Goal: Information Seeking & Learning: Learn about a topic

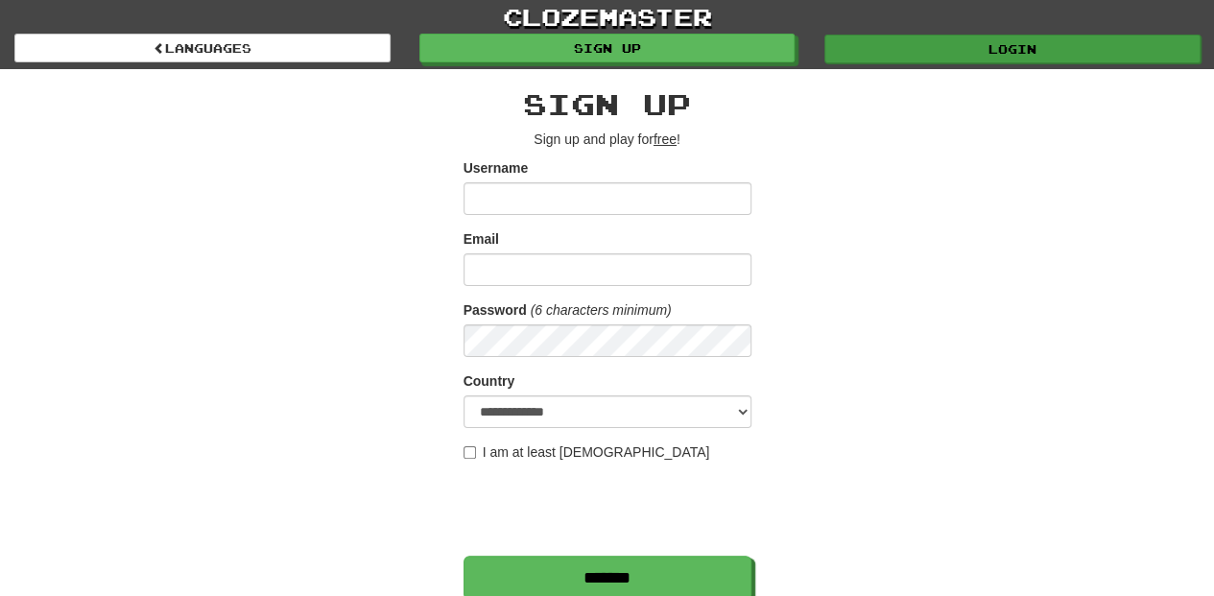
type input "**********"
click at [942, 45] on link "Login" at bounding box center [1012, 49] width 376 height 29
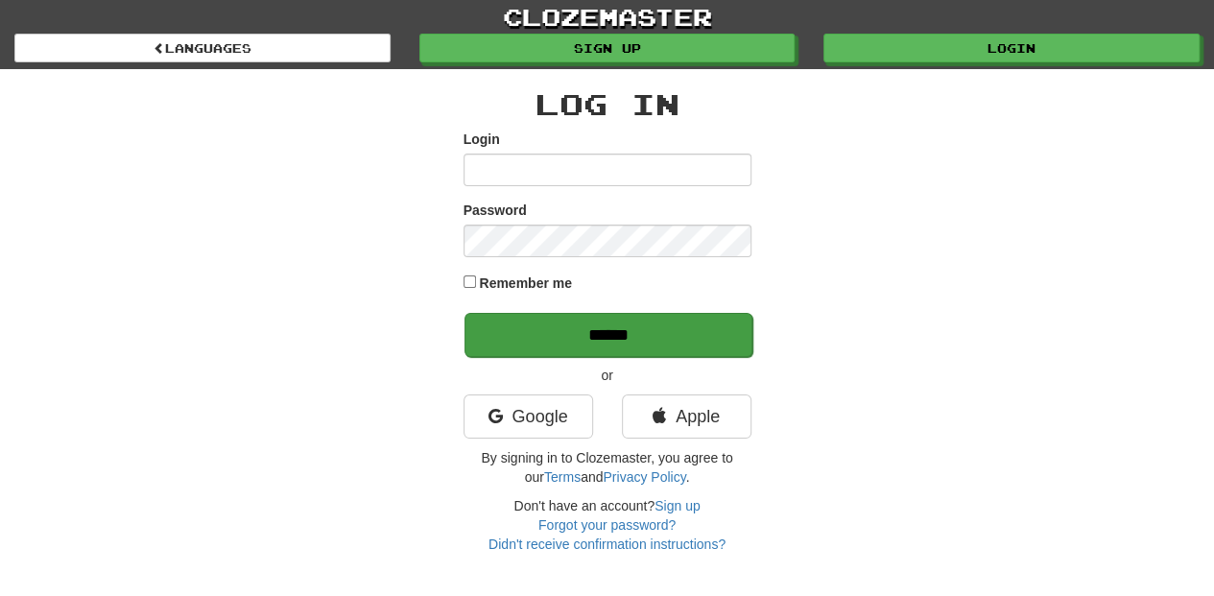
type input "**********"
click at [589, 345] on input "******" at bounding box center [608, 335] width 288 height 44
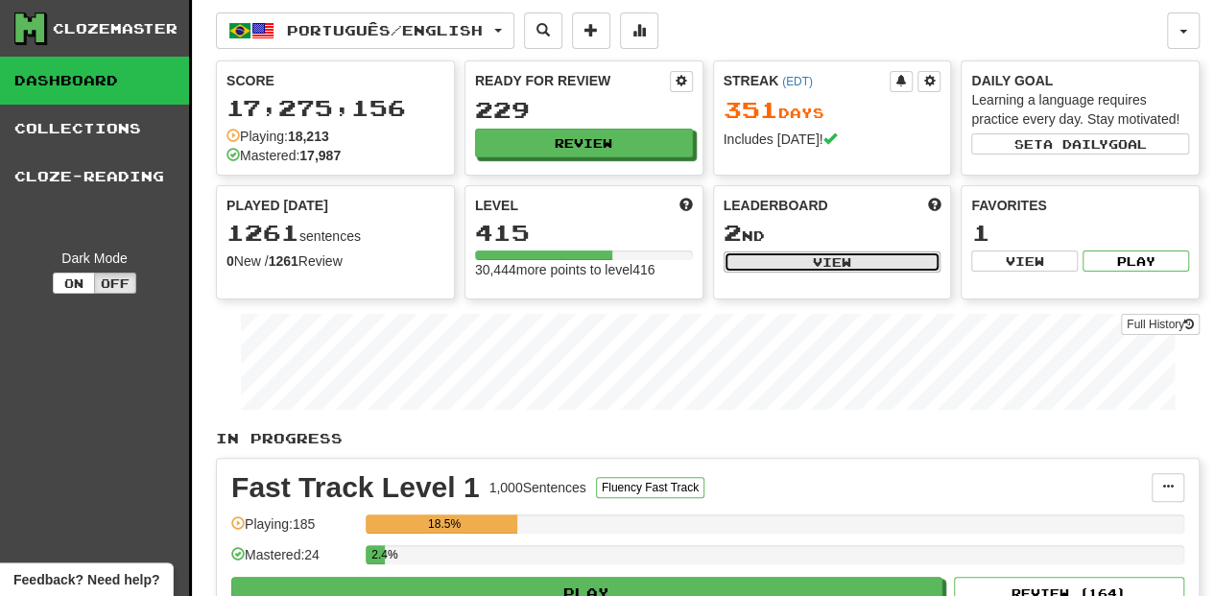
click at [823, 254] on button "View" at bounding box center [833, 261] width 218 height 21
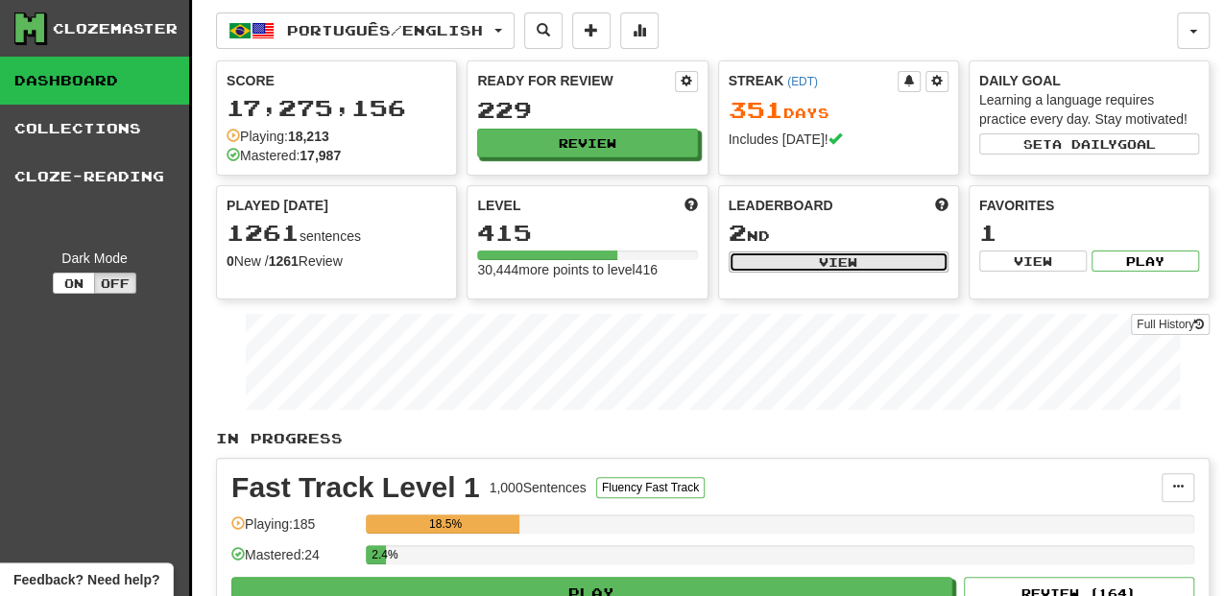
select select "**********"
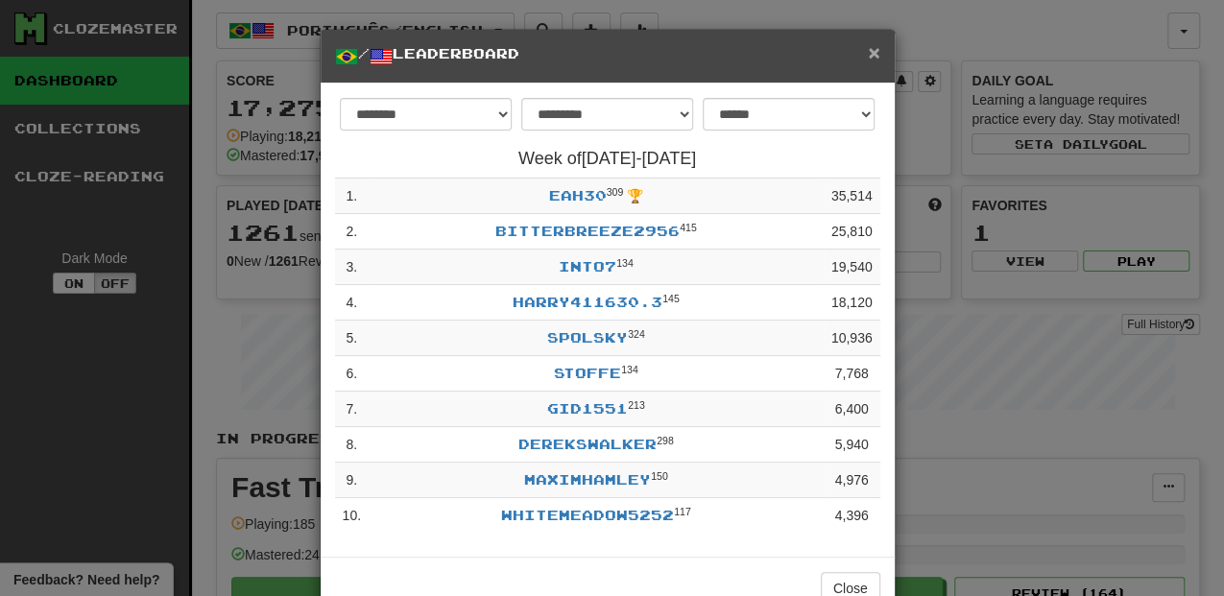
click at [869, 50] on span "×" at bounding box center [874, 52] width 12 height 22
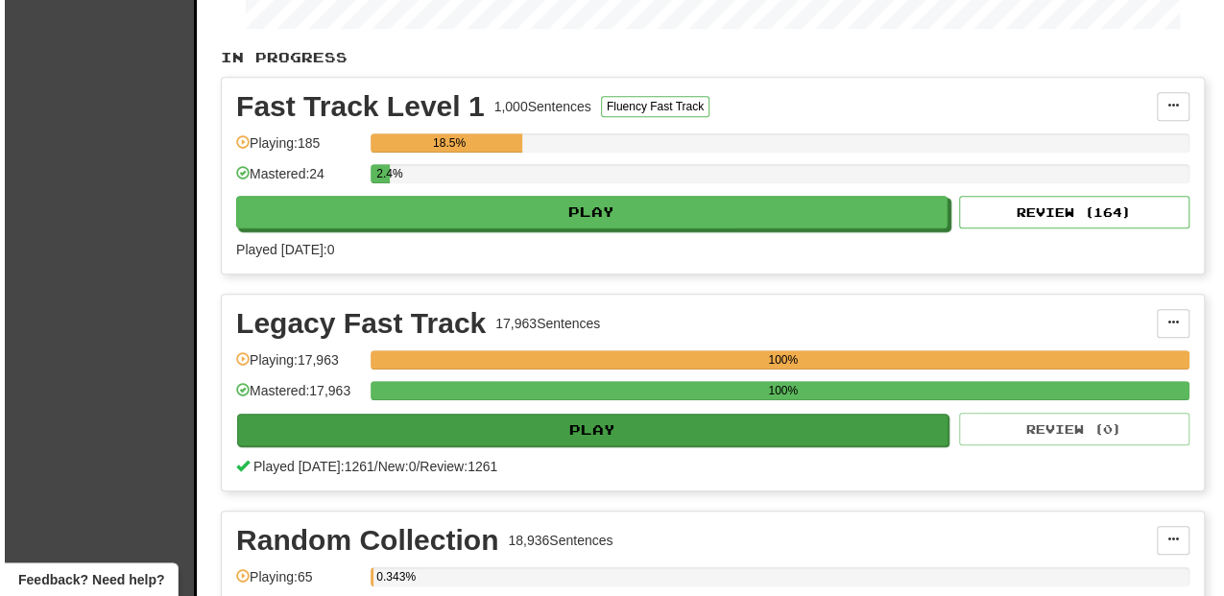
scroll to position [384, 0]
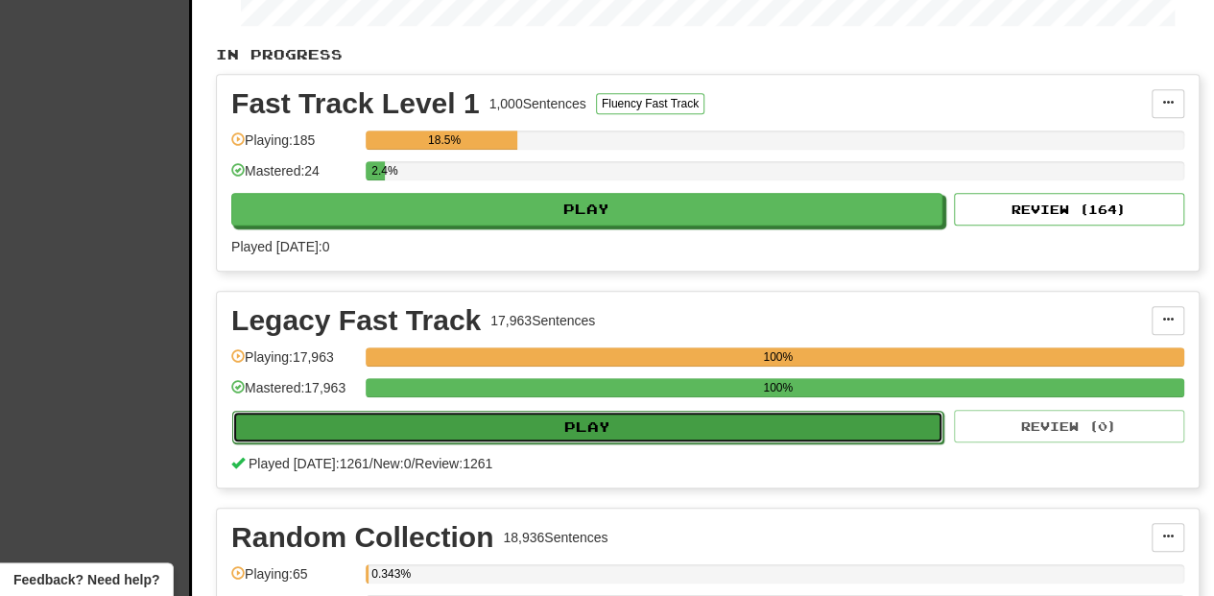
click at [558, 426] on button "Play" at bounding box center [587, 427] width 711 height 33
select select "**"
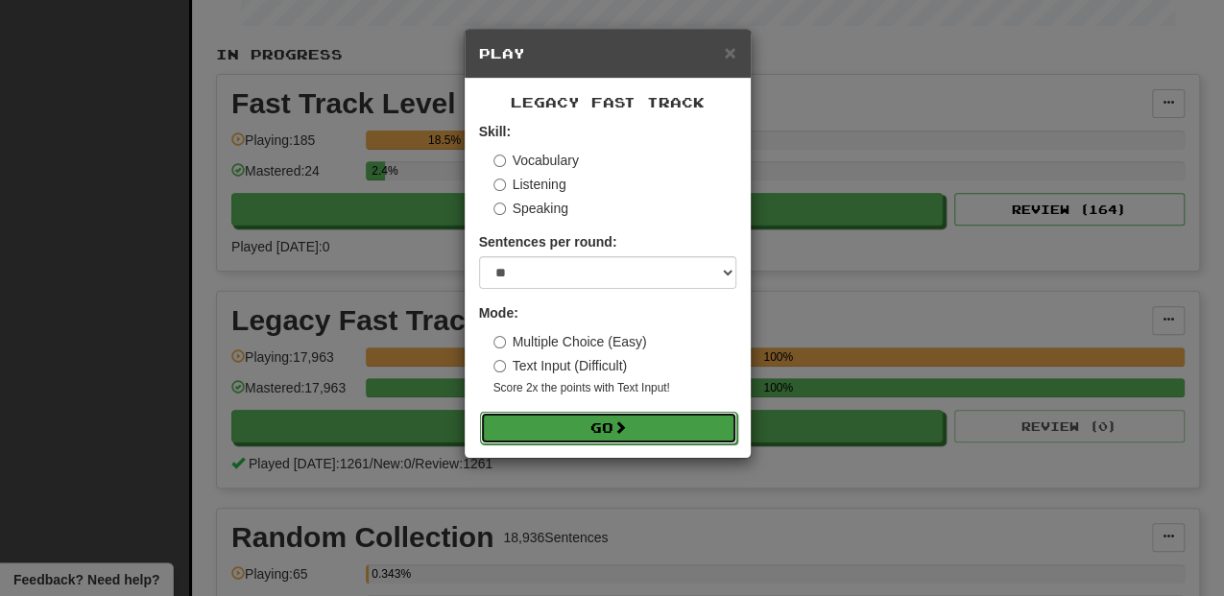
click at [573, 416] on button "Go" at bounding box center [608, 428] width 257 height 33
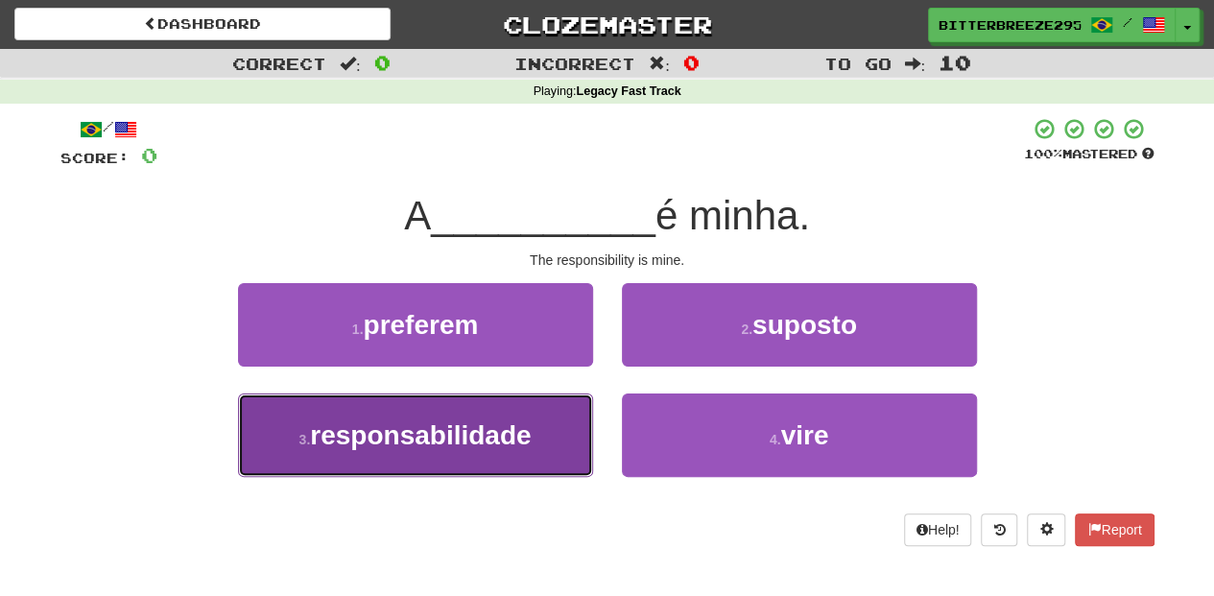
click at [497, 436] on span "responsabilidade" at bounding box center [420, 435] width 221 height 30
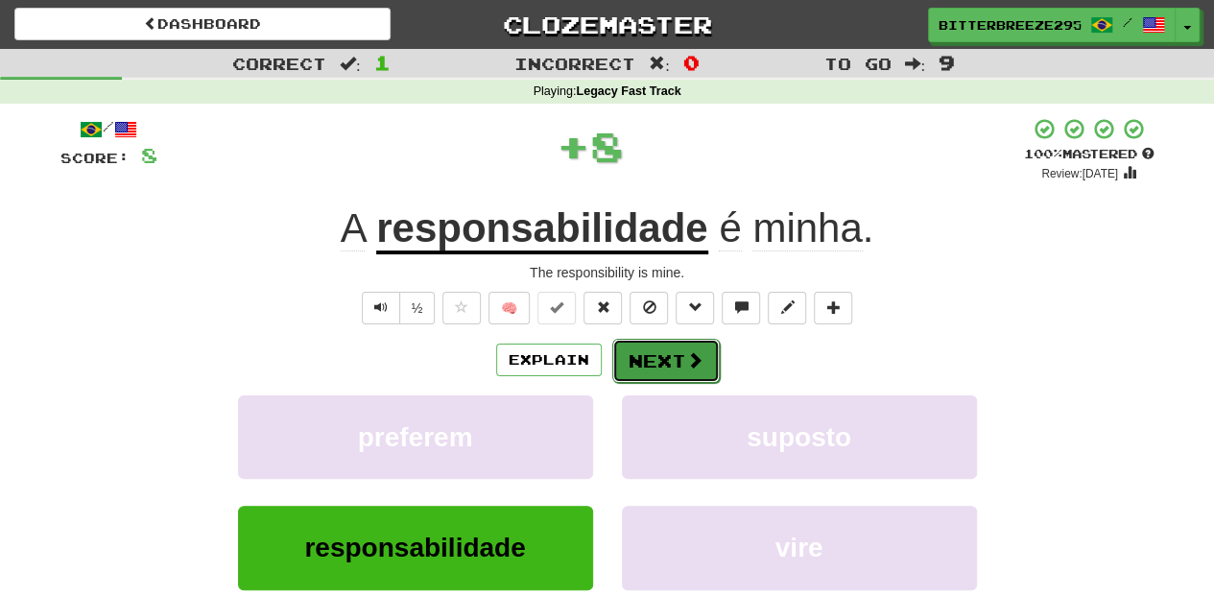
click at [662, 356] on button "Next" at bounding box center [665, 361] width 107 height 44
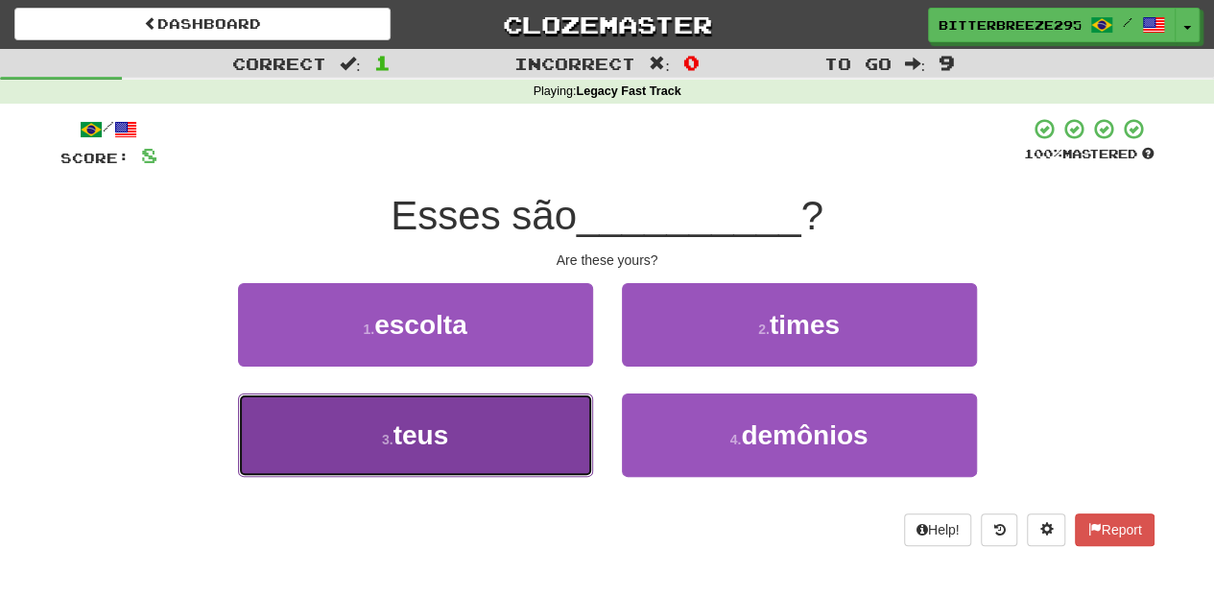
click at [517, 431] on button "3 . teus" at bounding box center [415, 434] width 355 height 83
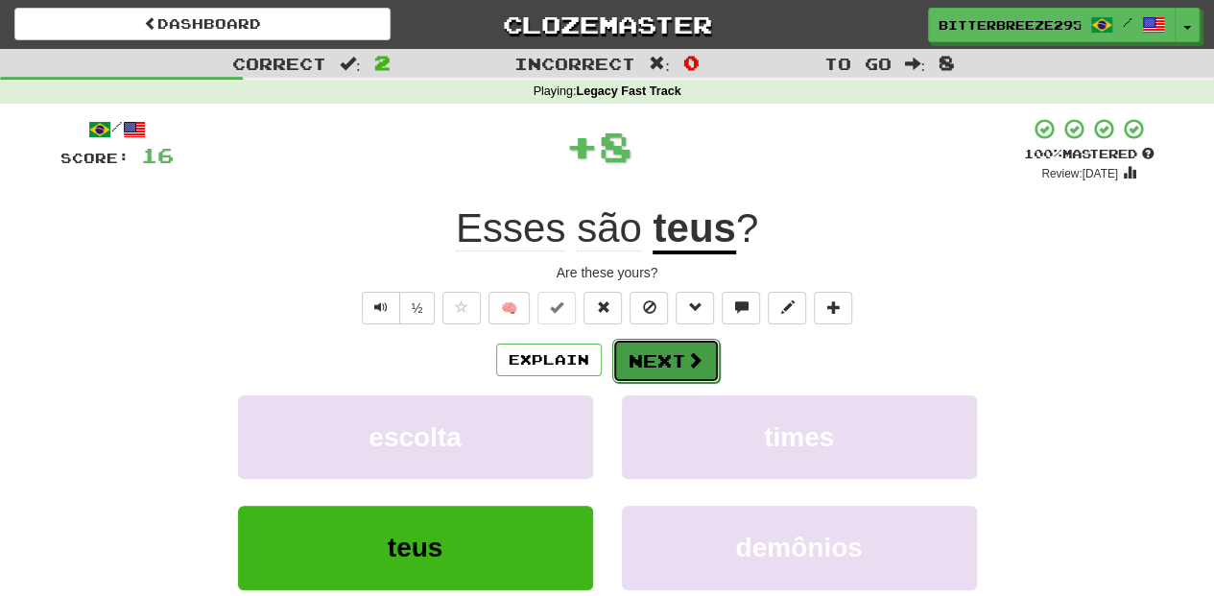
click at [637, 359] on button "Next" at bounding box center [665, 361] width 107 height 44
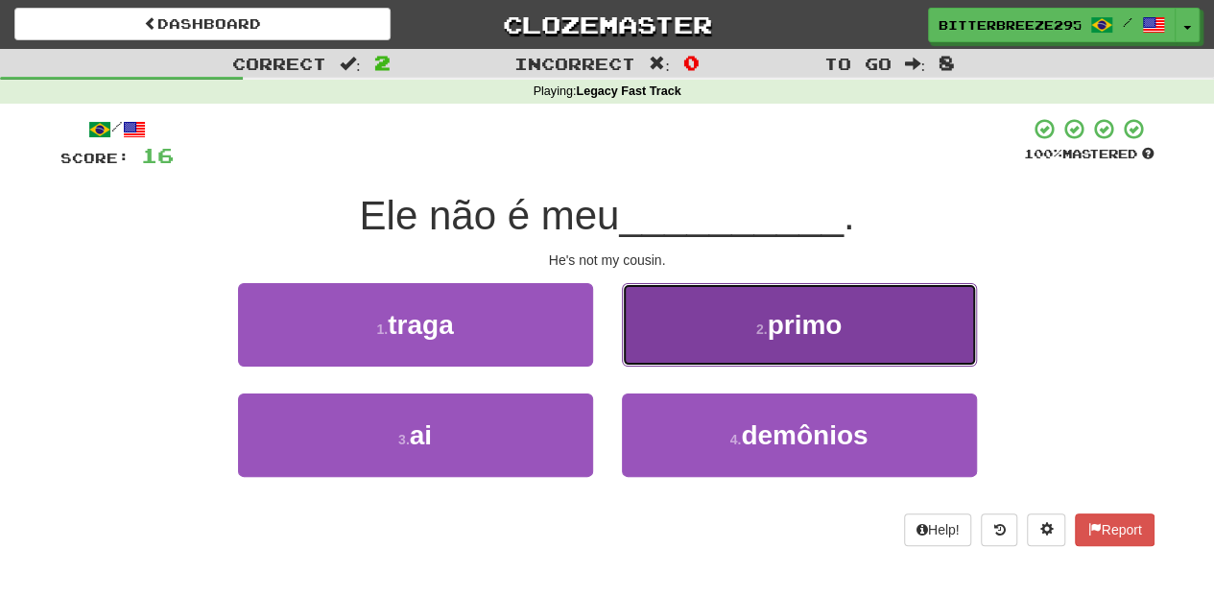
click at [681, 356] on button "2 . primo" at bounding box center [799, 324] width 355 height 83
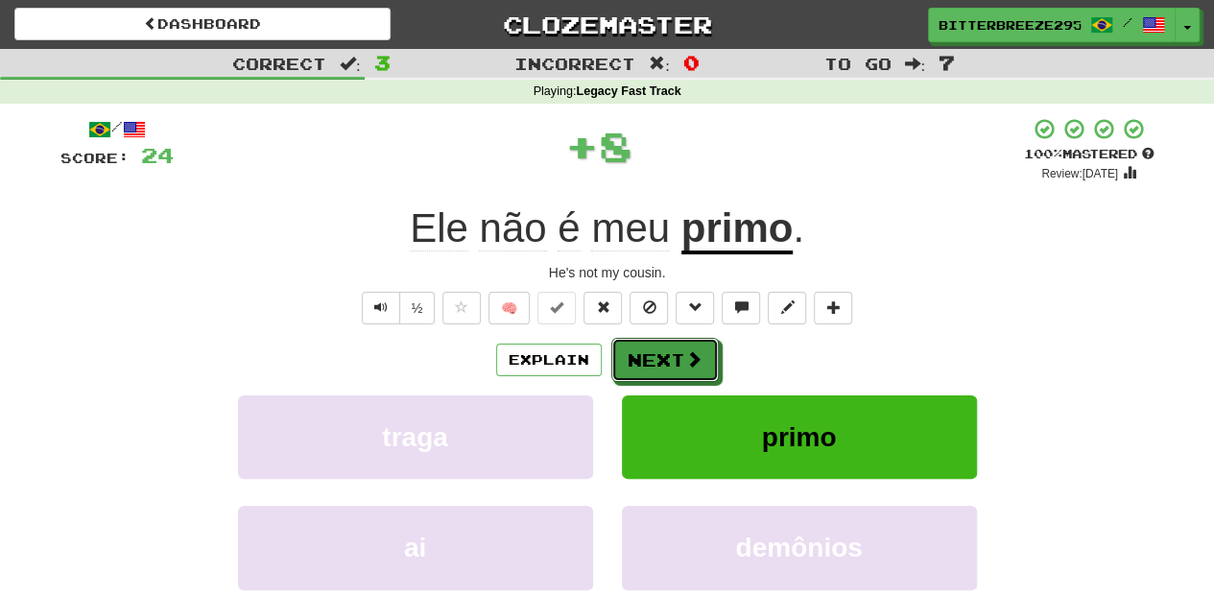
click at [681, 356] on button "Next" at bounding box center [664, 360] width 107 height 44
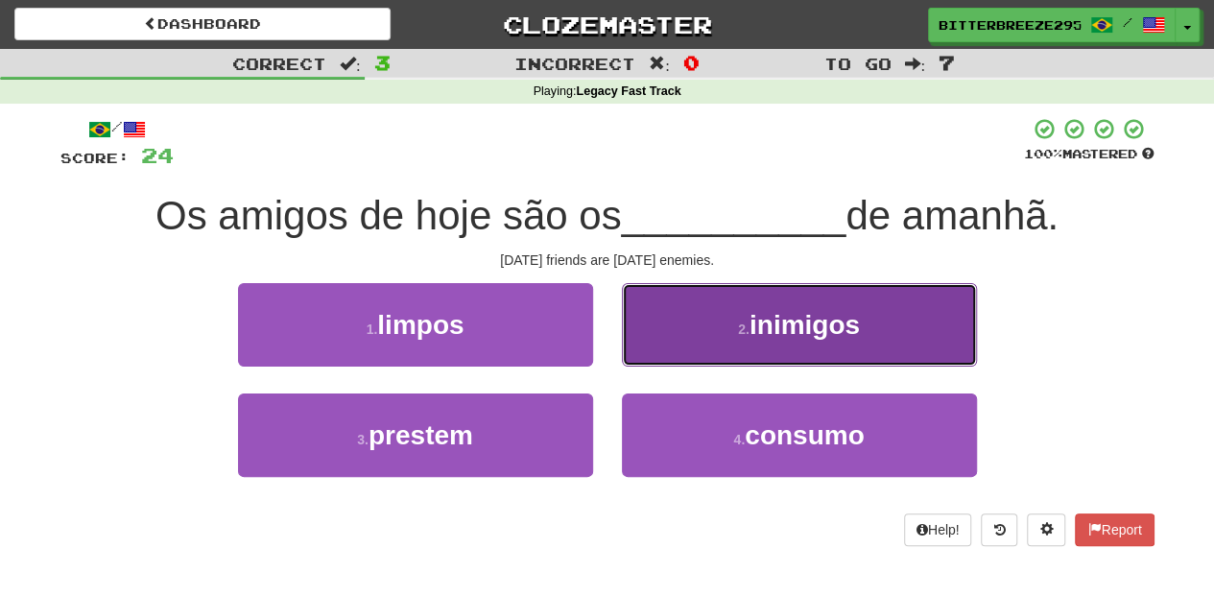
click at [664, 355] on button "2 . inimigos" at bounding box center [799, 324] width 355 height 83
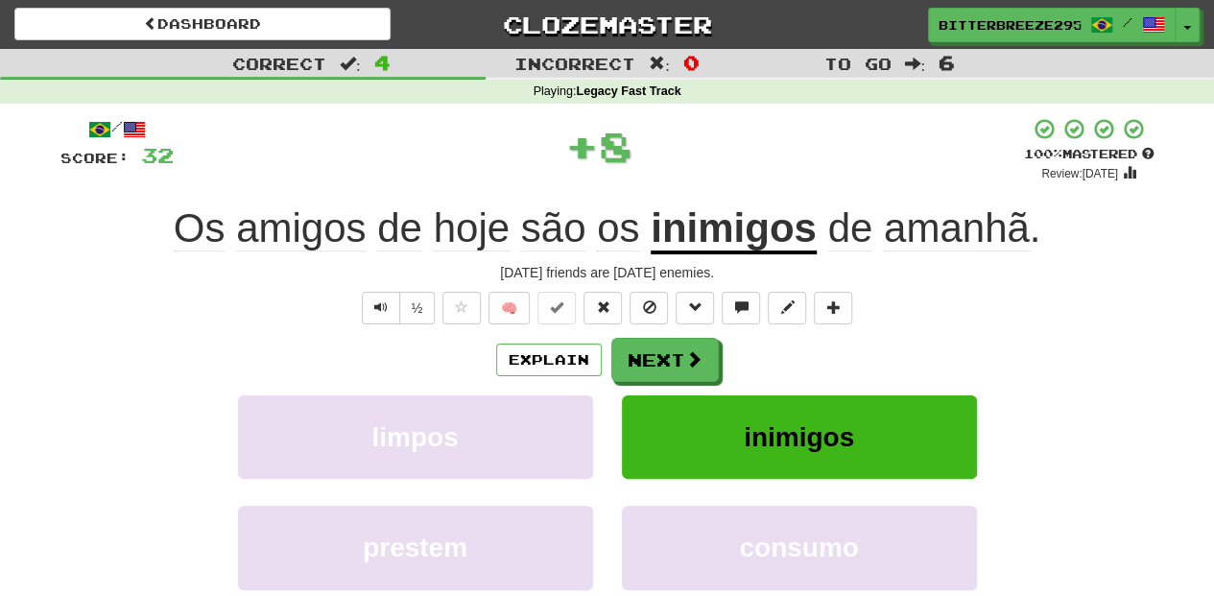
click at [664, 355] on button "Next" at bounding box center [664, 360] width 107 height 44
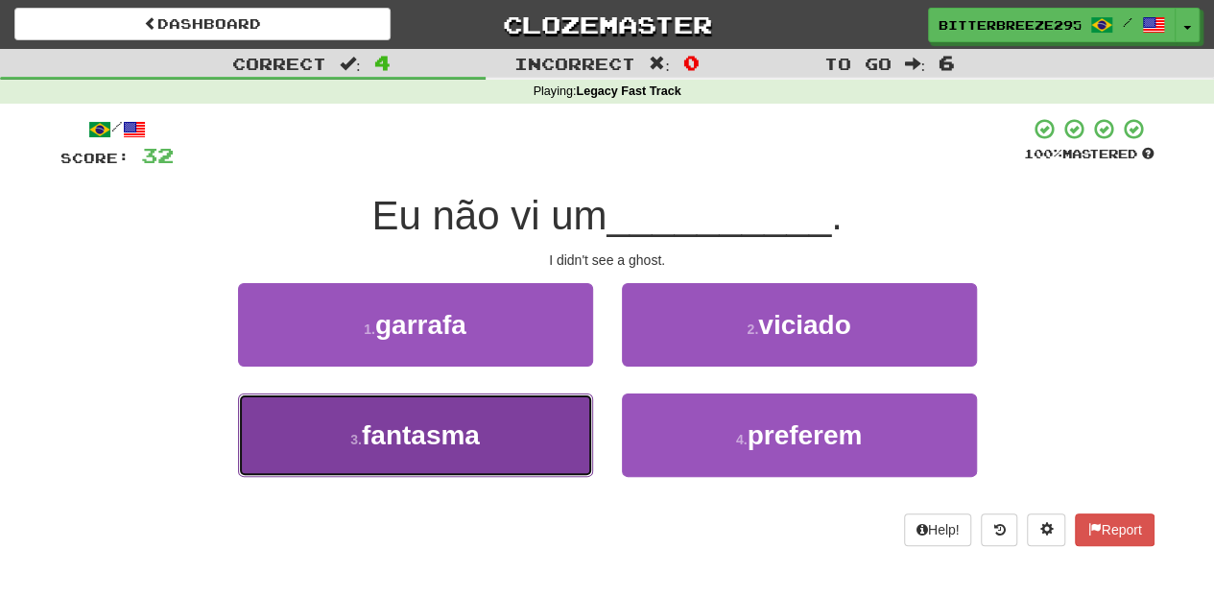
click at [520, 422] on button "3 . fantasma" at bounding box center [415, 434] width 355 height 83
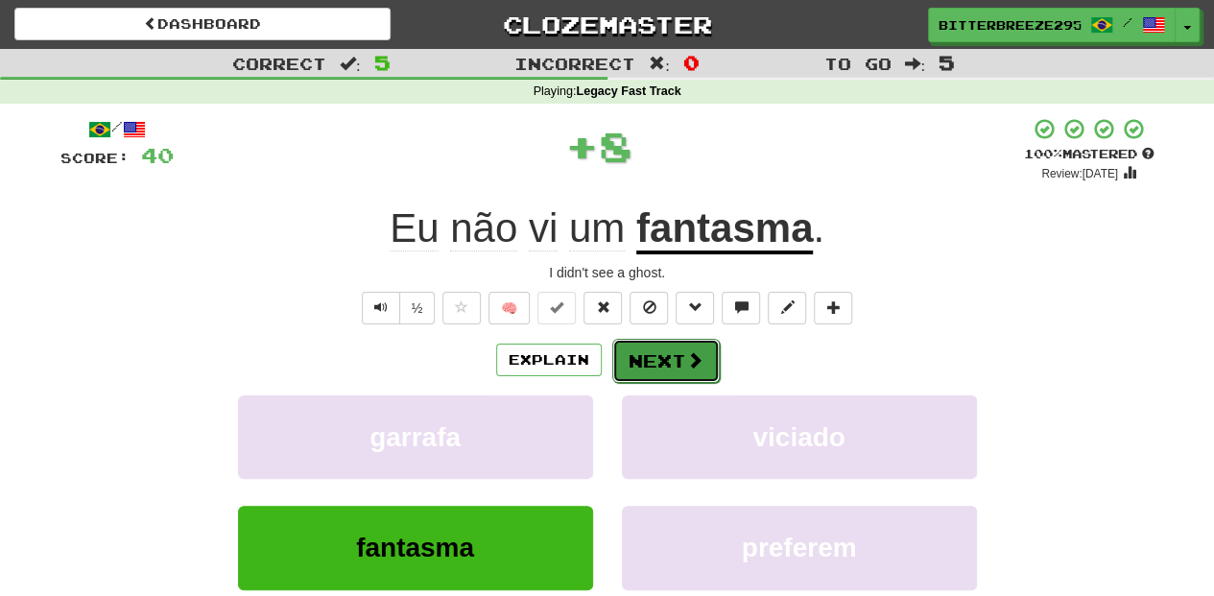
click at [618, 379] on button "Next" at bounding box center [665, 361] width 107 height 44
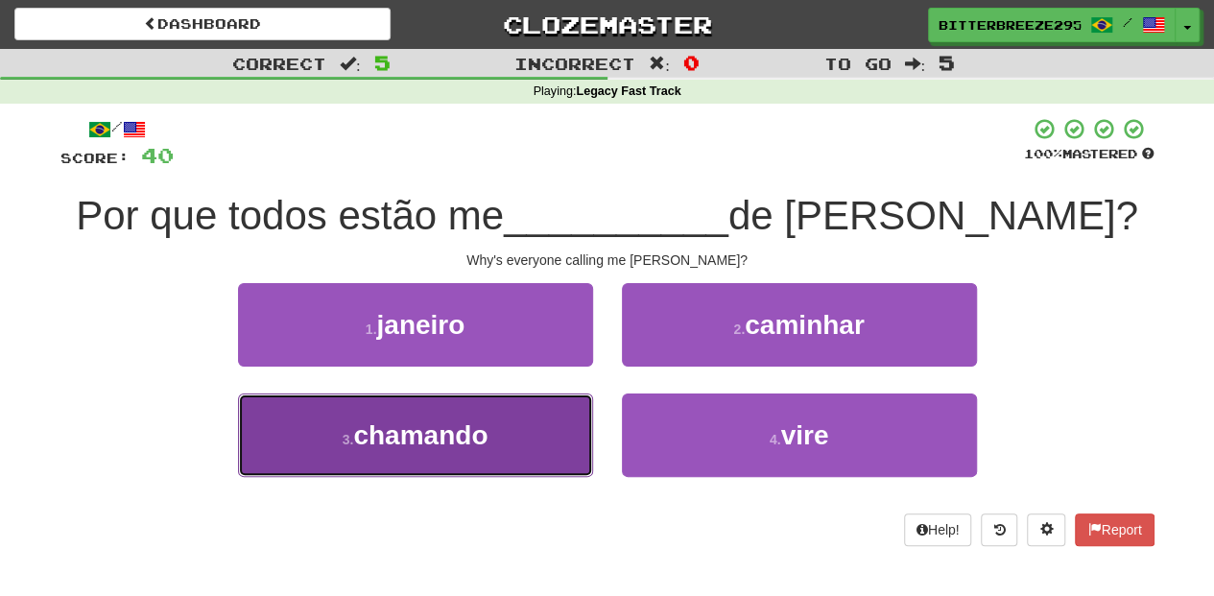
click at [559, 437] on button "3 . chamando" at bounding box center [415, 434] width 355 height 83
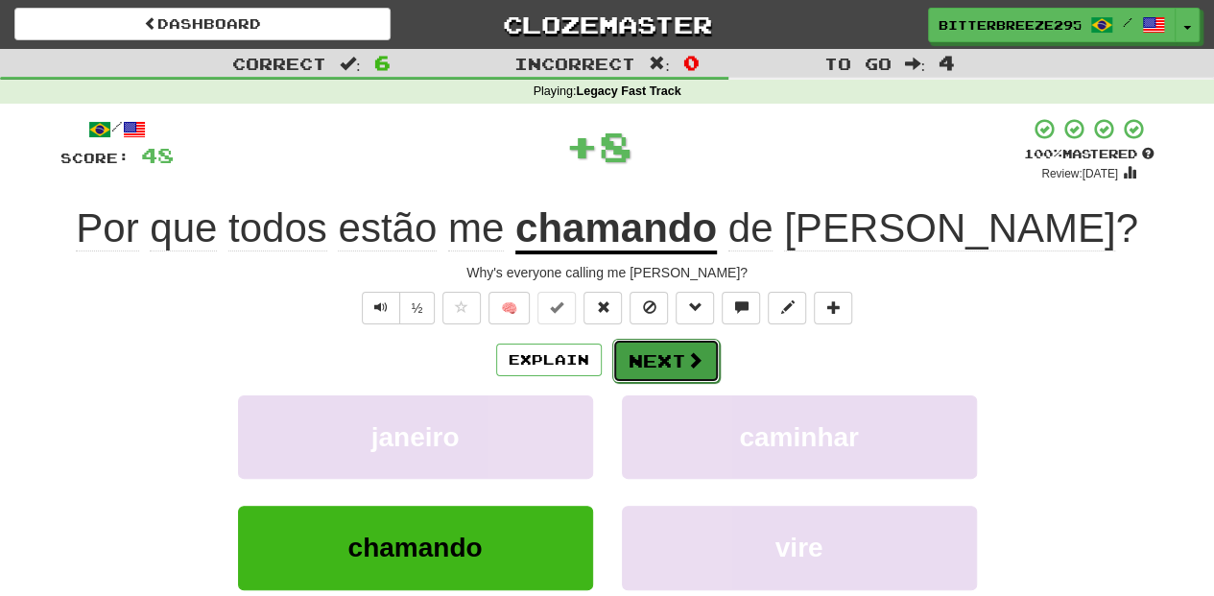
click at [647, 363] on button "Next" at bounding box center [665, 361] width 107 height 44
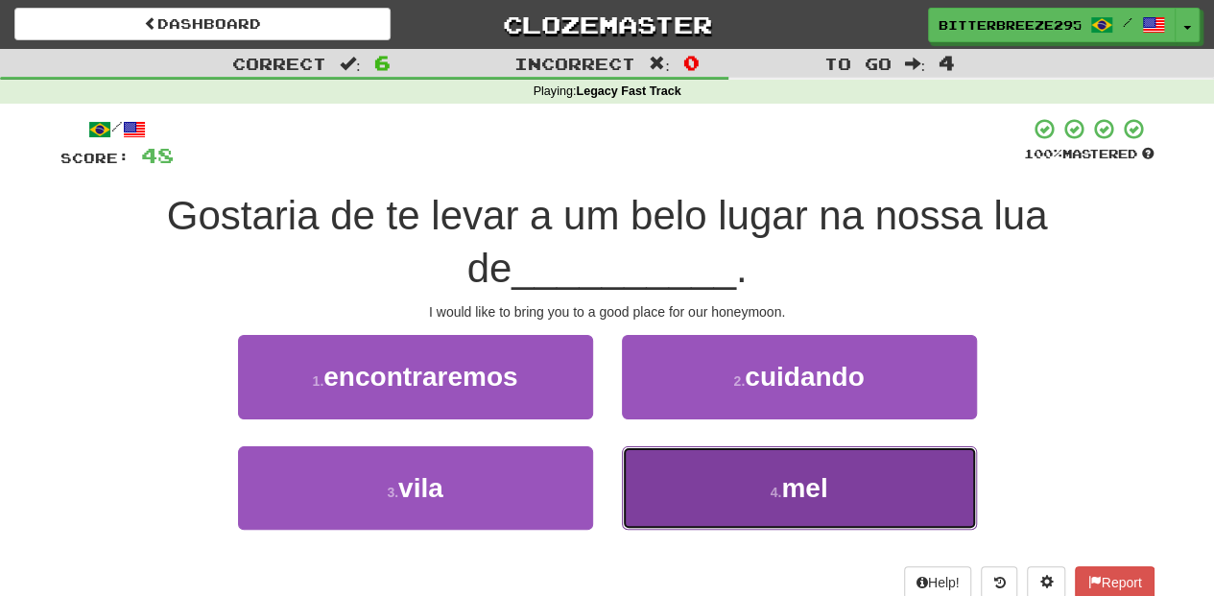
click at [640, 459] on button "4 . mel" at bounding box center [799, 487] width 355 height 83
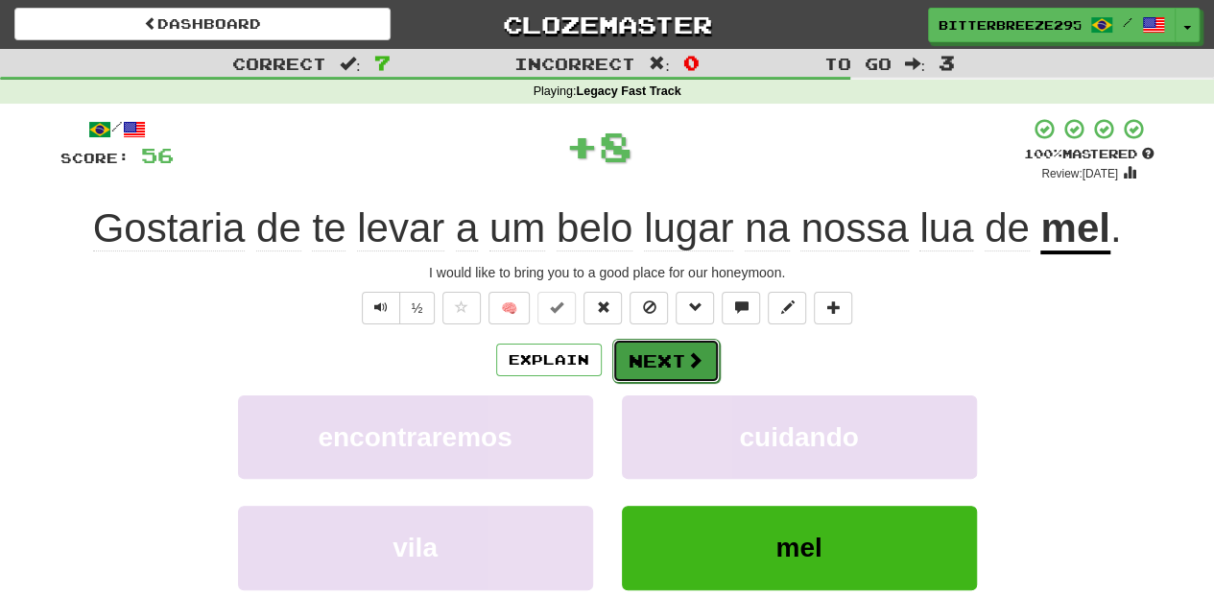
click at [660, 361] on button "Next" at bounding box center [665, 361] width 107 height 44
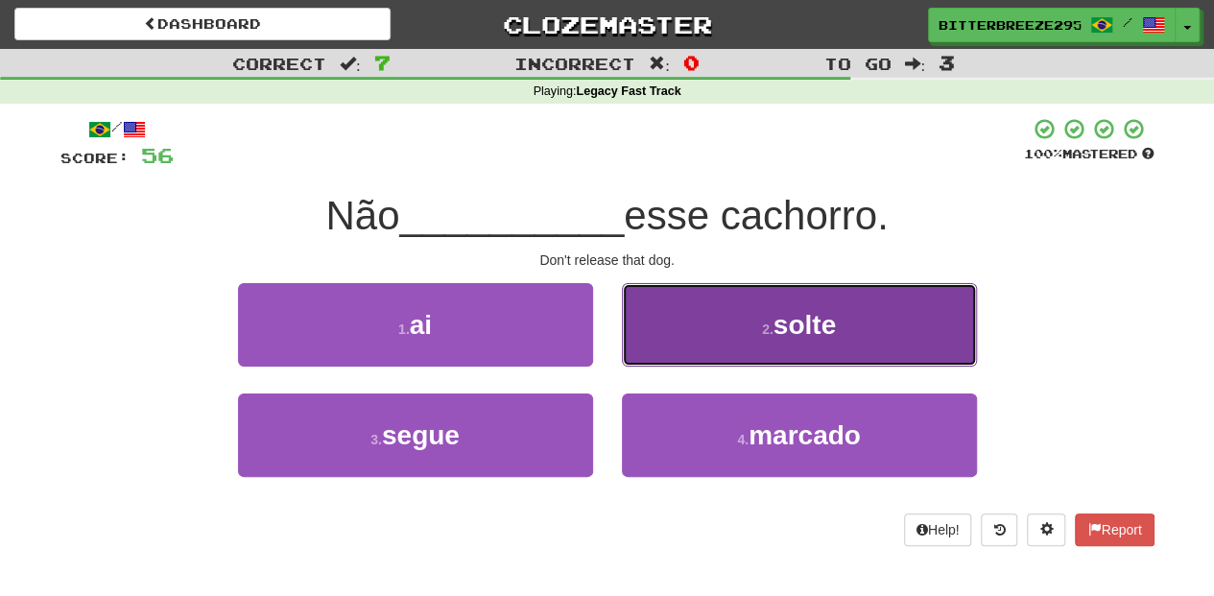
click at [667, 345] on button "2 . solte" at bounding box center [799, 324] width 355 height 83
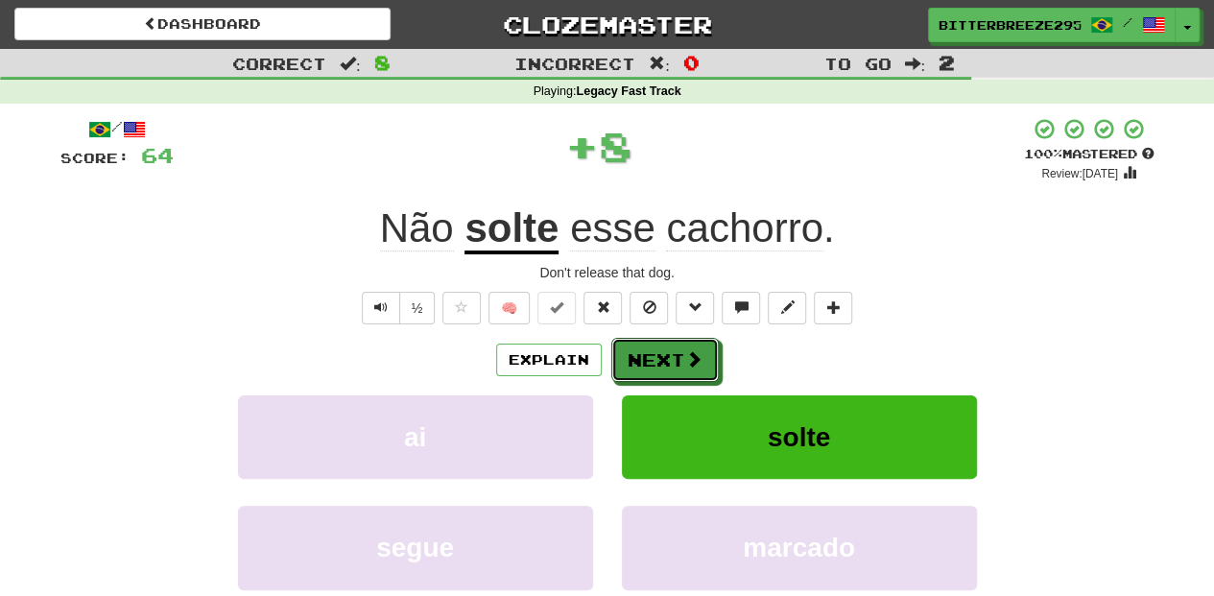
click at [667, 345] on button "Next" at bounding box center [664, 360] width 107 height 44
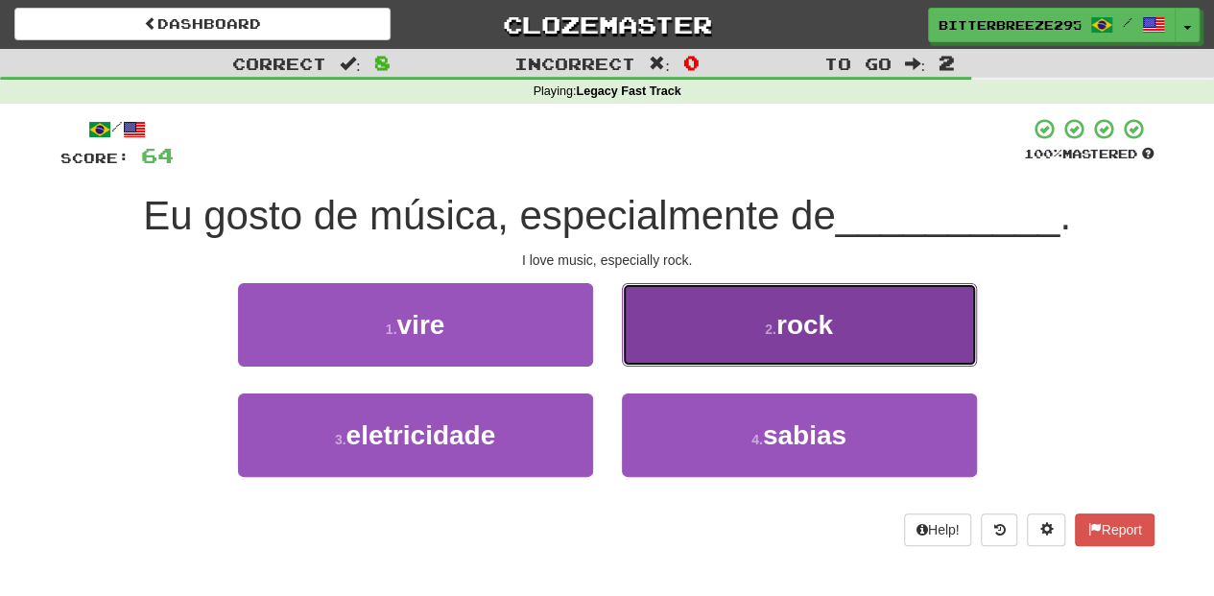
click at [657, 339] on button "2 . rock" at bounding box center [799, 324] width 355 height 83
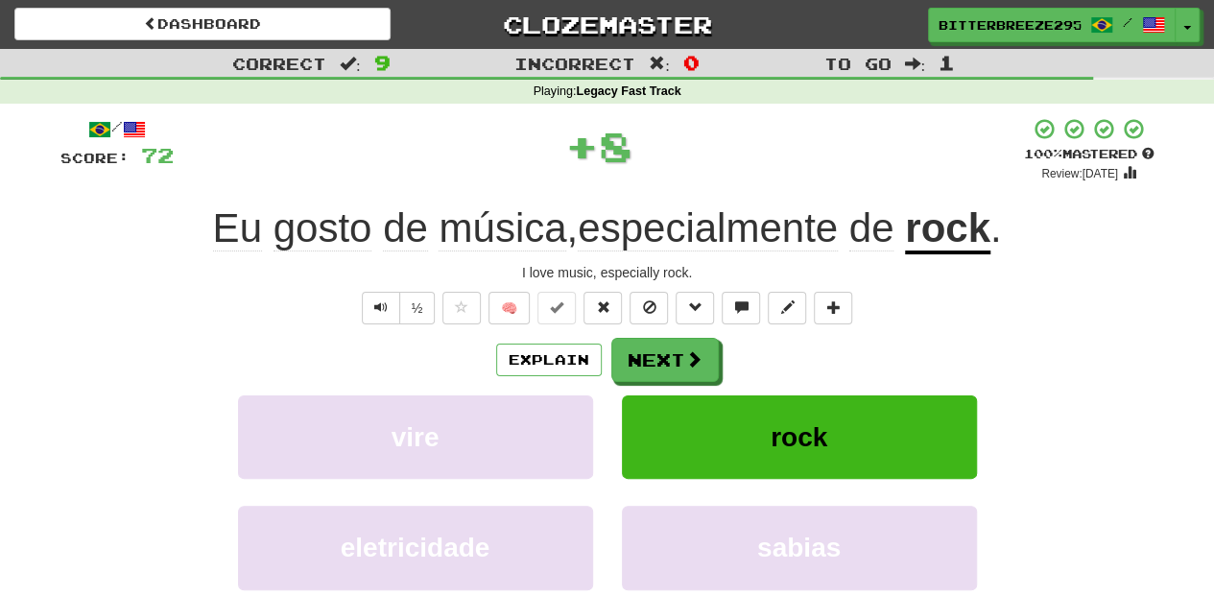
click at [657, 339] on button "Next" at bounding box center [664, 360] width 107 height 44
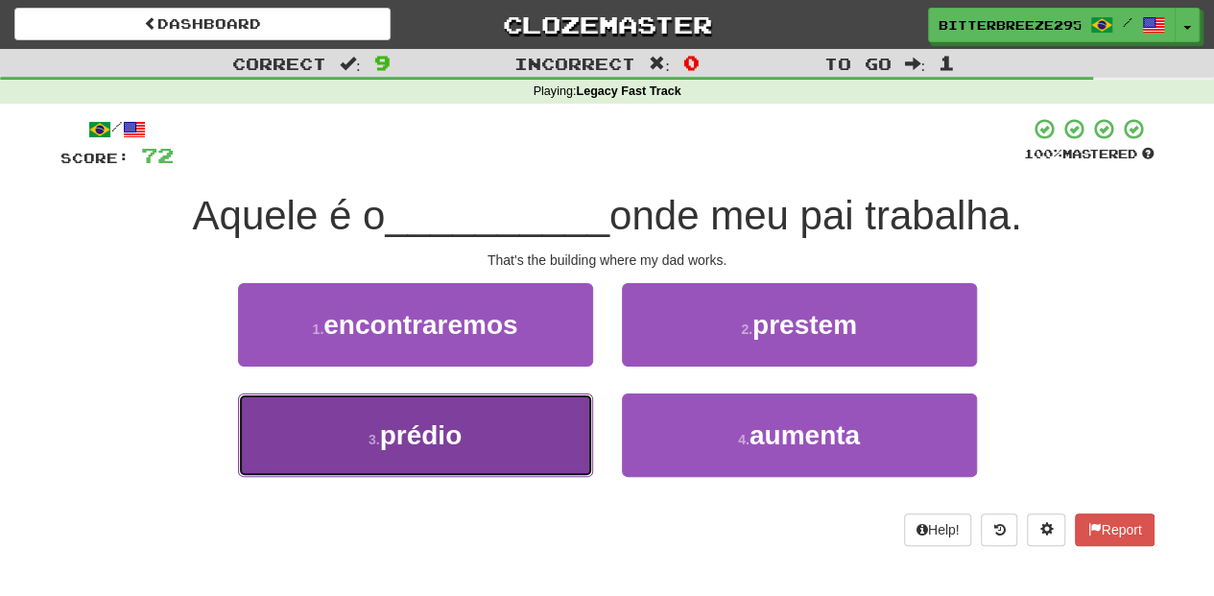
click at [511, 447] on button "3 . prédio" at bounding box center [415, 434] width 355 height 83
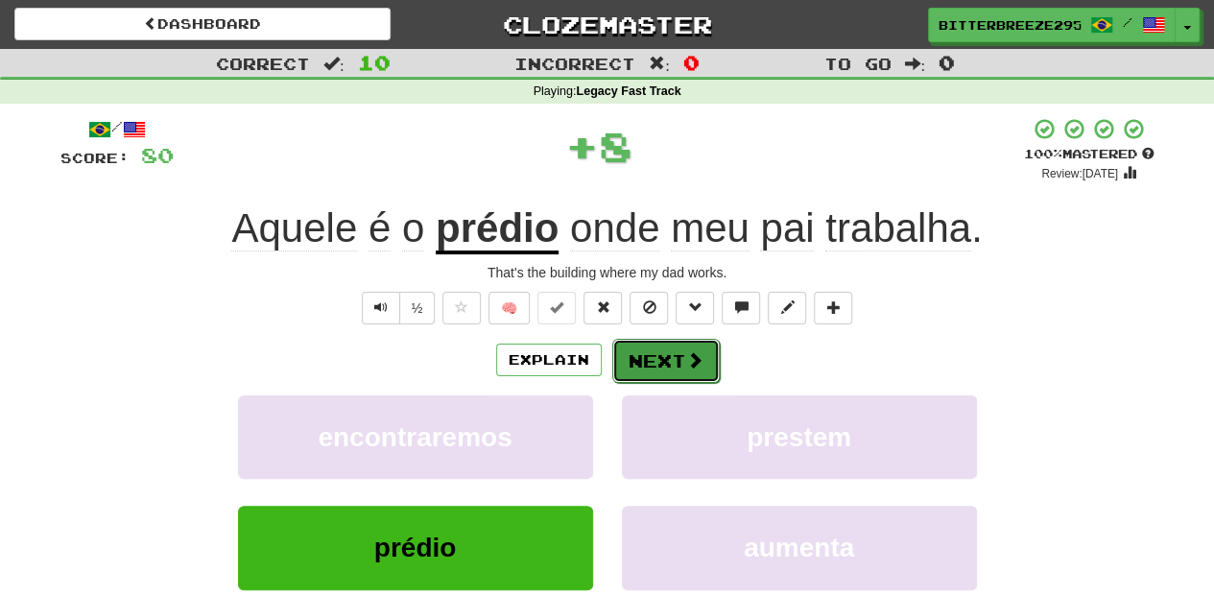
click at [657, 355] on button "Next" at bounding box center [665, 361] width 107 height 44
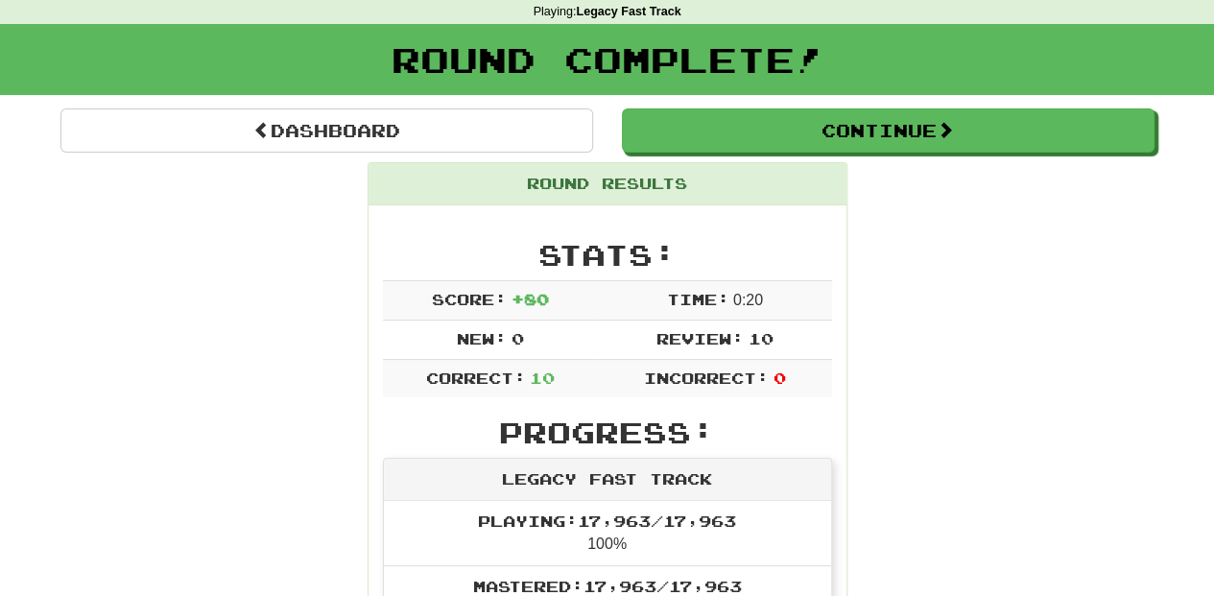
scroll to position [63, 0]
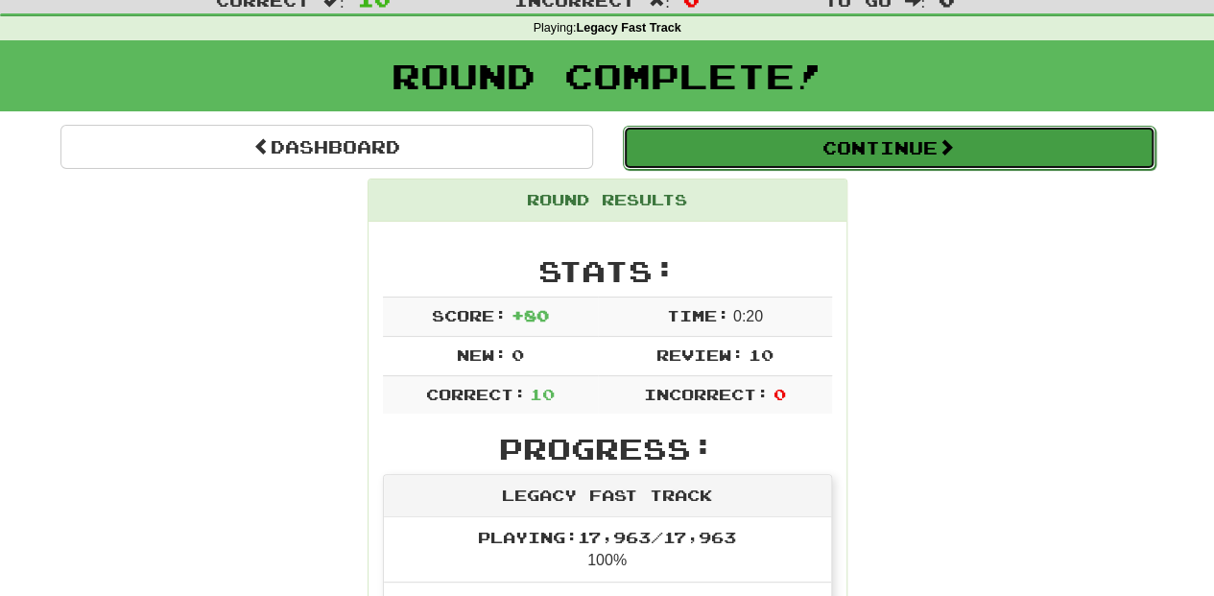
click at [684, 144] on button "Continue" at bounding box center [889, 148] width 533 height 44
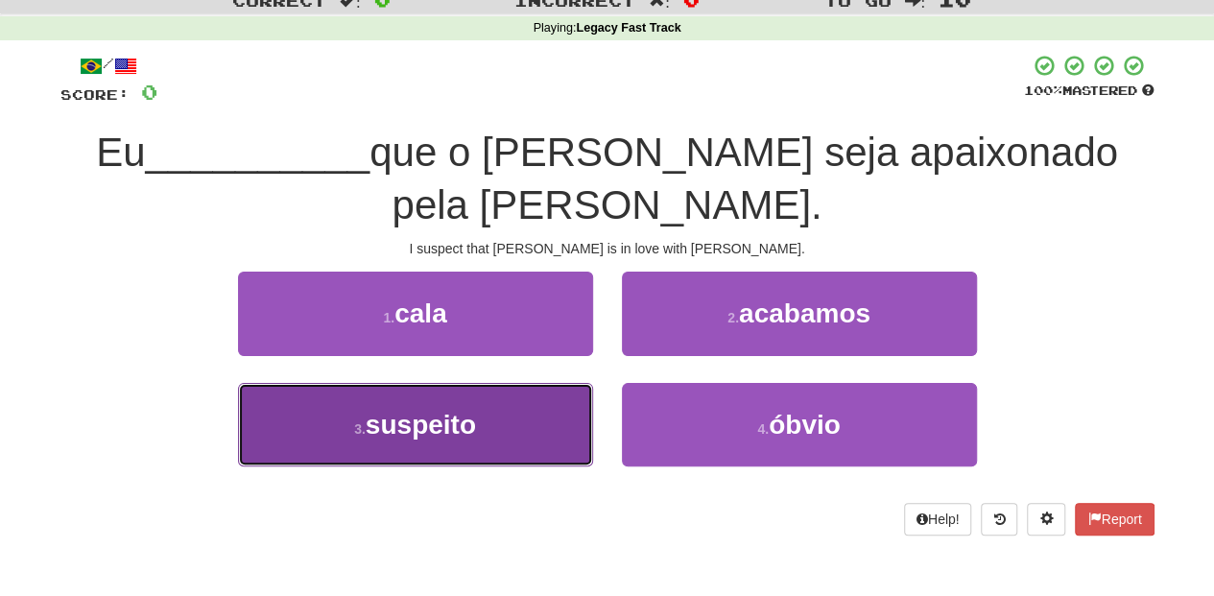
click at [503, 383] on button "3 . suspeito" at bounding box center [415, 424] width 355 height 83
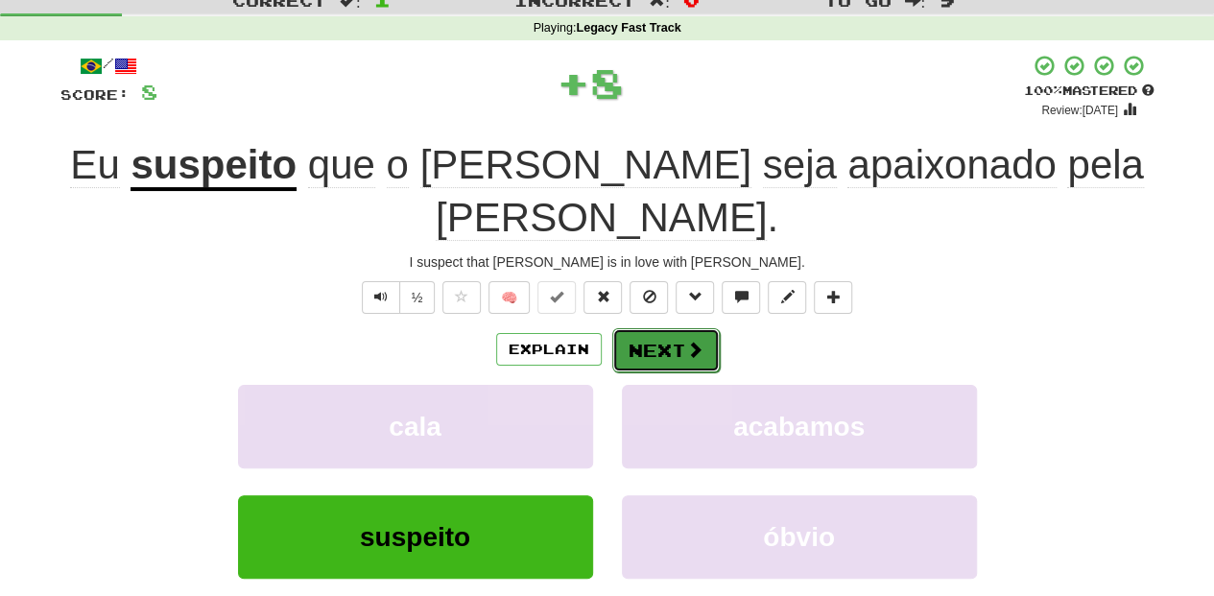
click at [675, 328] on button "Next" at bounding box center [665, 350] width 107 height 44
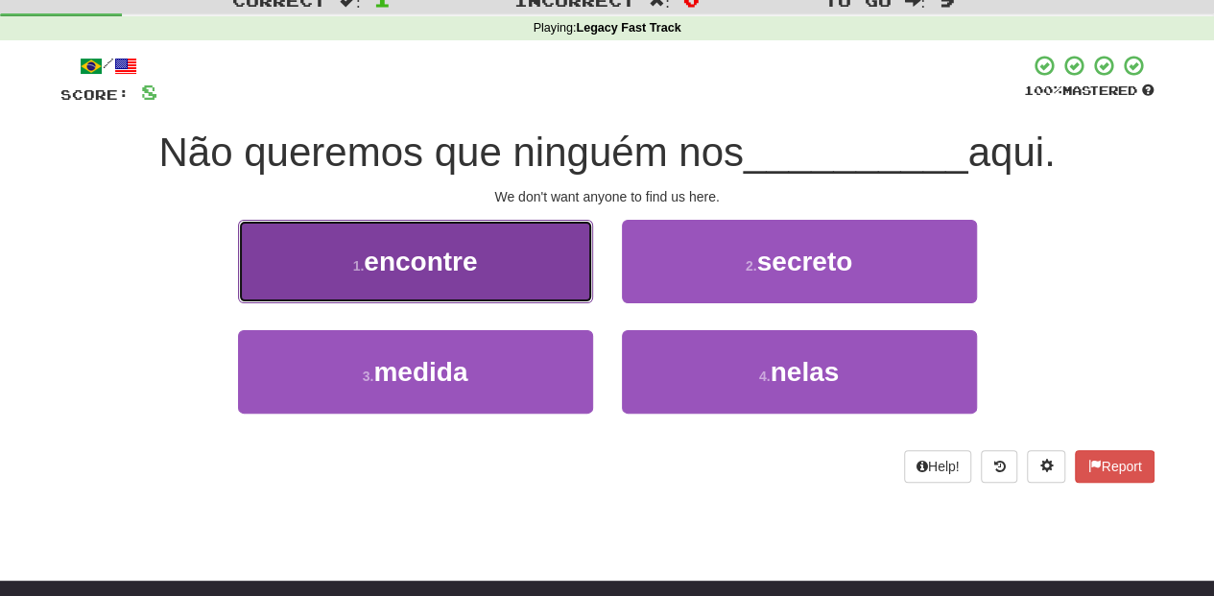
click at [532, 288] on button "1 . encontre" at bounding box center [415, 261] width 355 height 83
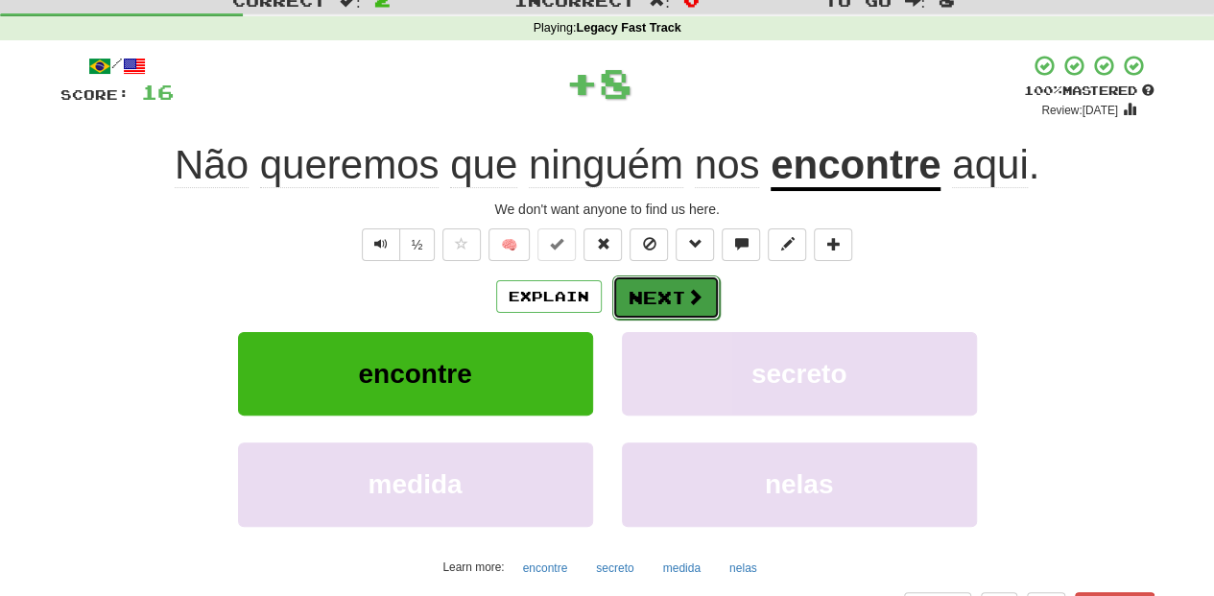
click at [647, 284] on button "Next" at bounding box center [665, 297] width 107 height 44
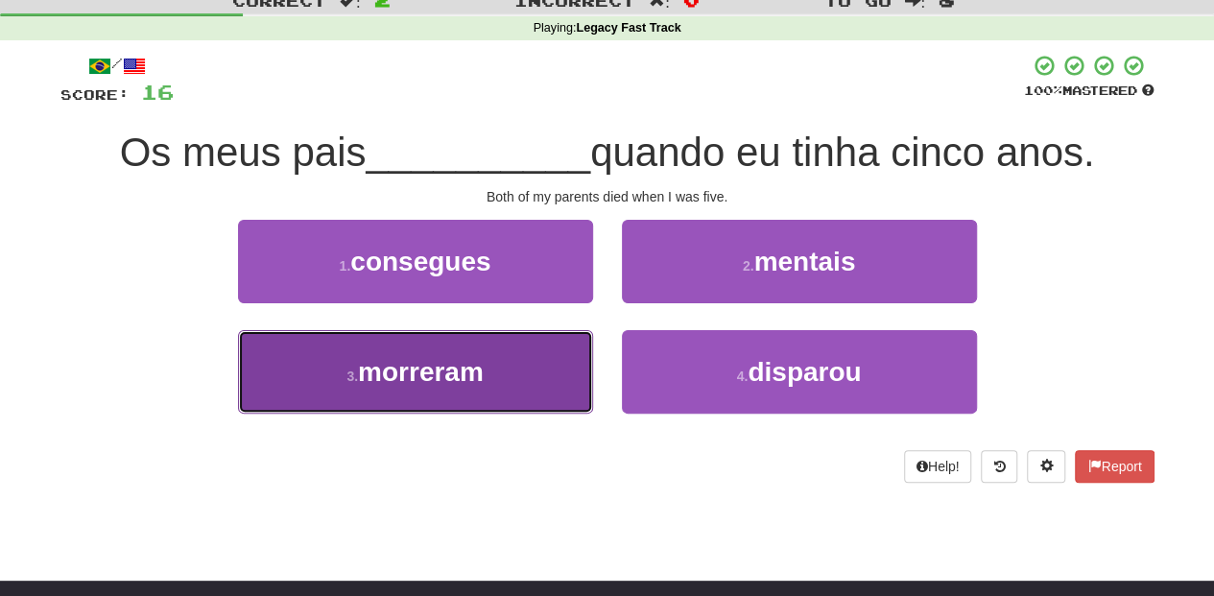
click at [531, 363] on button "3 . morreram" at bounding box center [415, 371] width 355 height 83
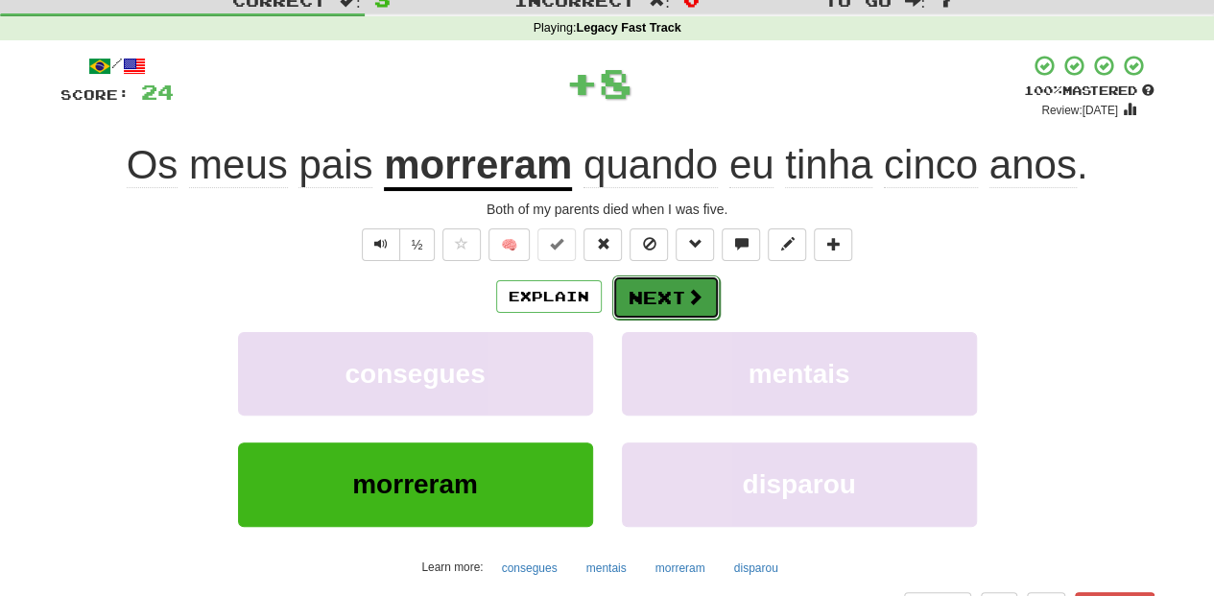
click at [653, 286] on button "Next" at bounding box center [665, 297] width 107 height 44
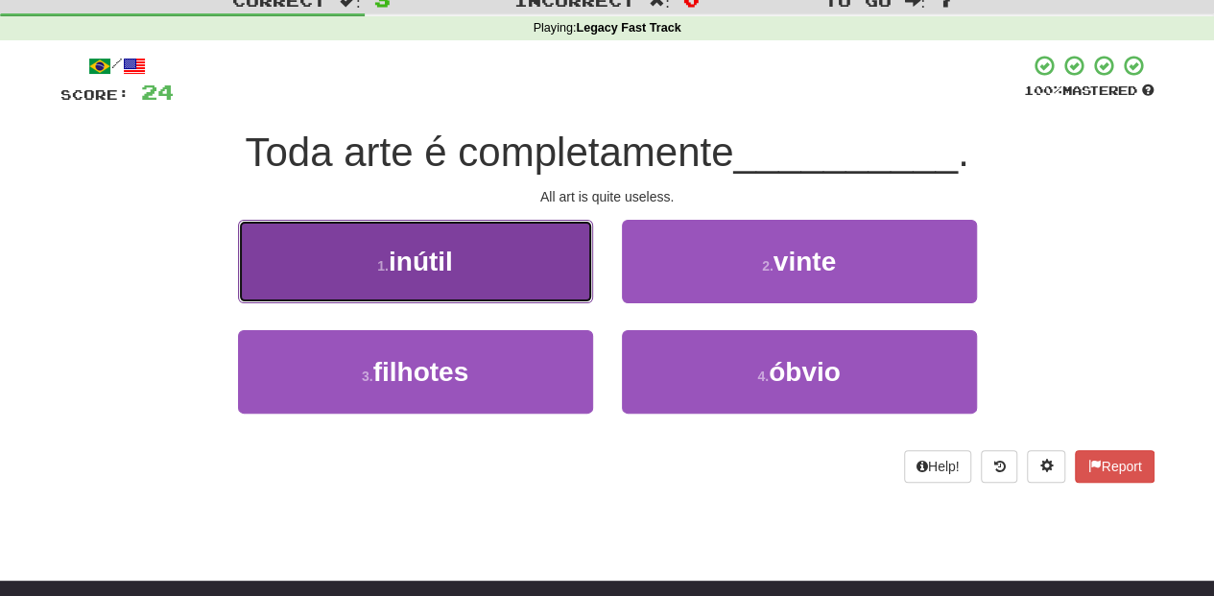
click at [512, 283] on button "1 . inútil" at bounding box center [415, 261] width 355 height 83
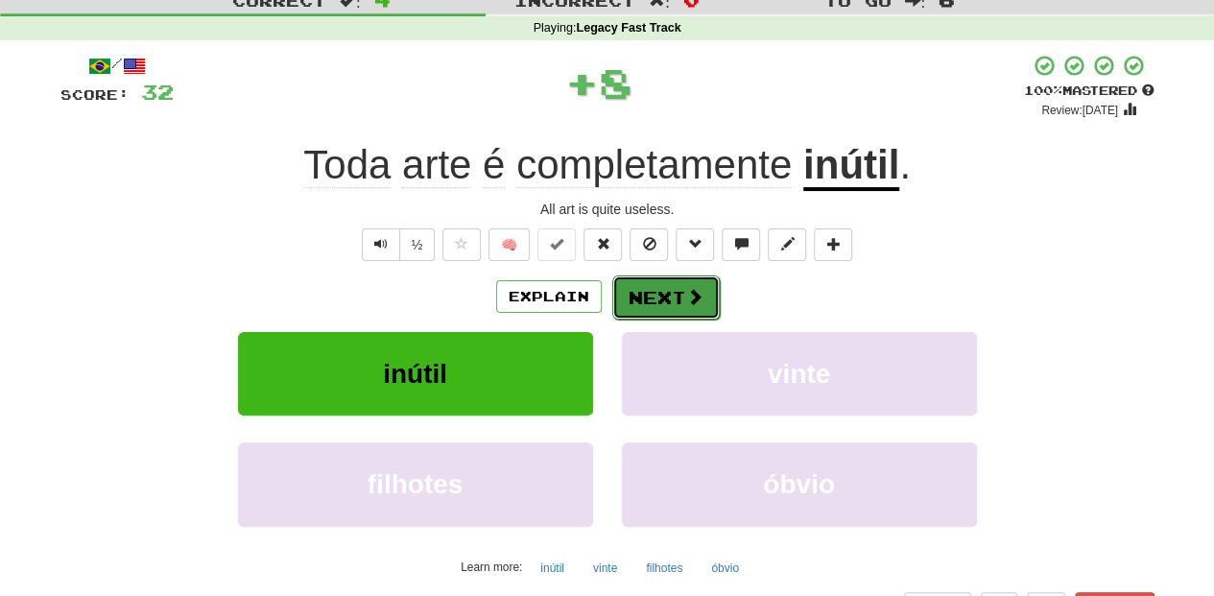
click at [631, 297] on button "Next" at bounding box center [665, 297] width 107 height 44
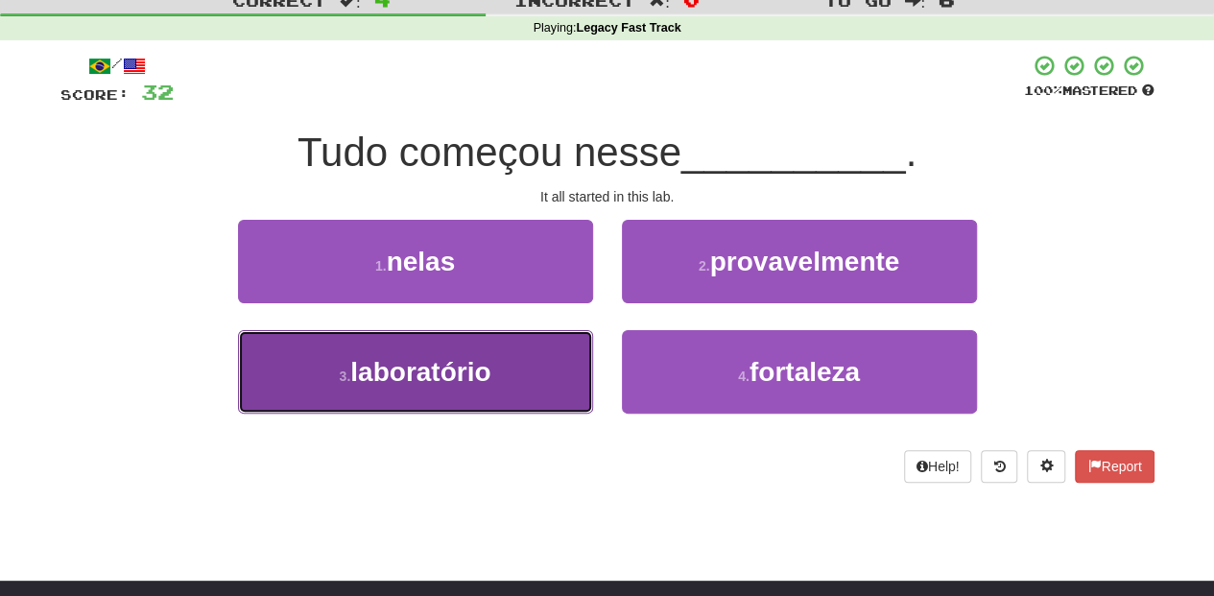
click at [526, 370] on button "3 . laboratório" at bounding box center [415, 371] width 355 height 83
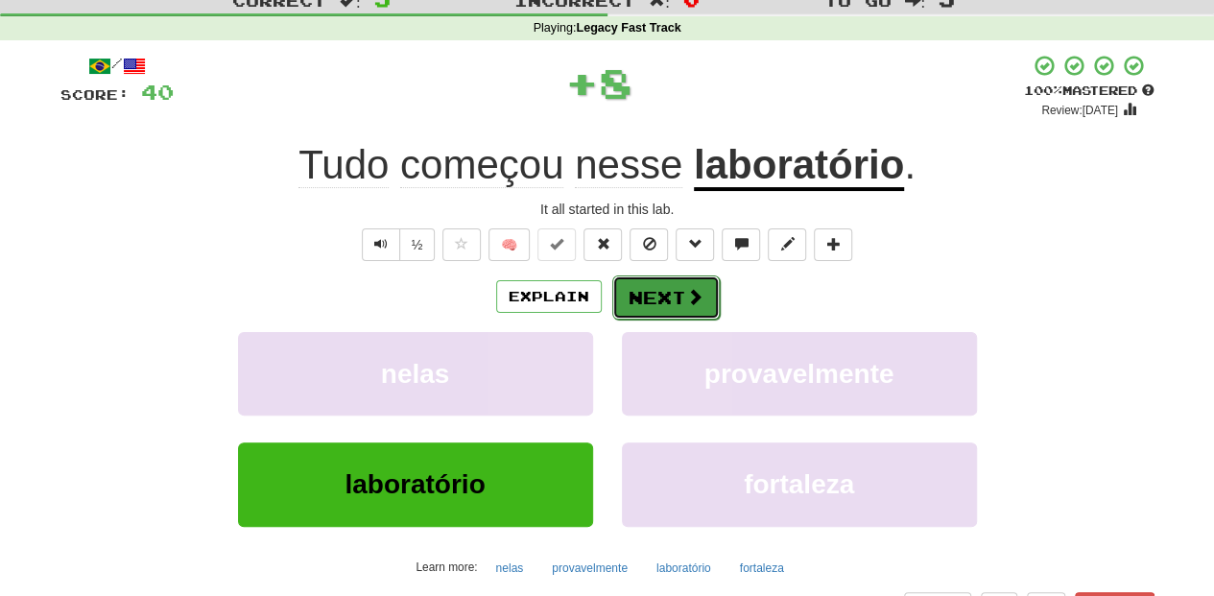
click at [622, 293] on button "Next" at bounding box center [665, 297] width 107 height 44
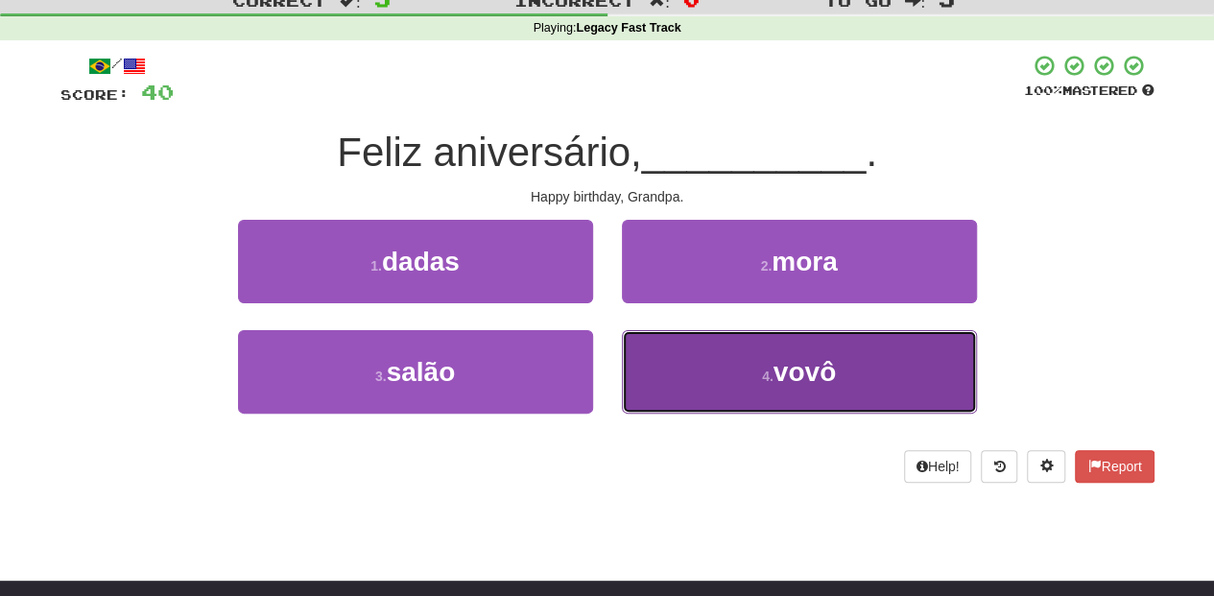
click at [664, 345] on button "4 . vovô" at bounding box center [799, 371] width 355 height 83
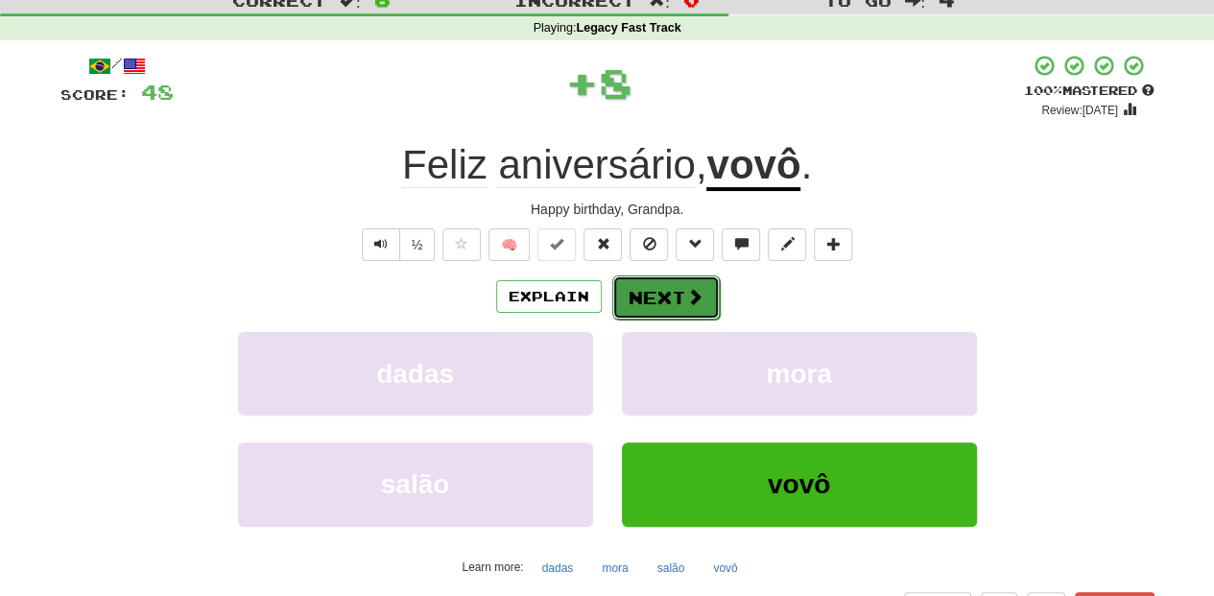
click at [652, 279] on button "Next" at bounding box center [665, 297] width 107 height 44
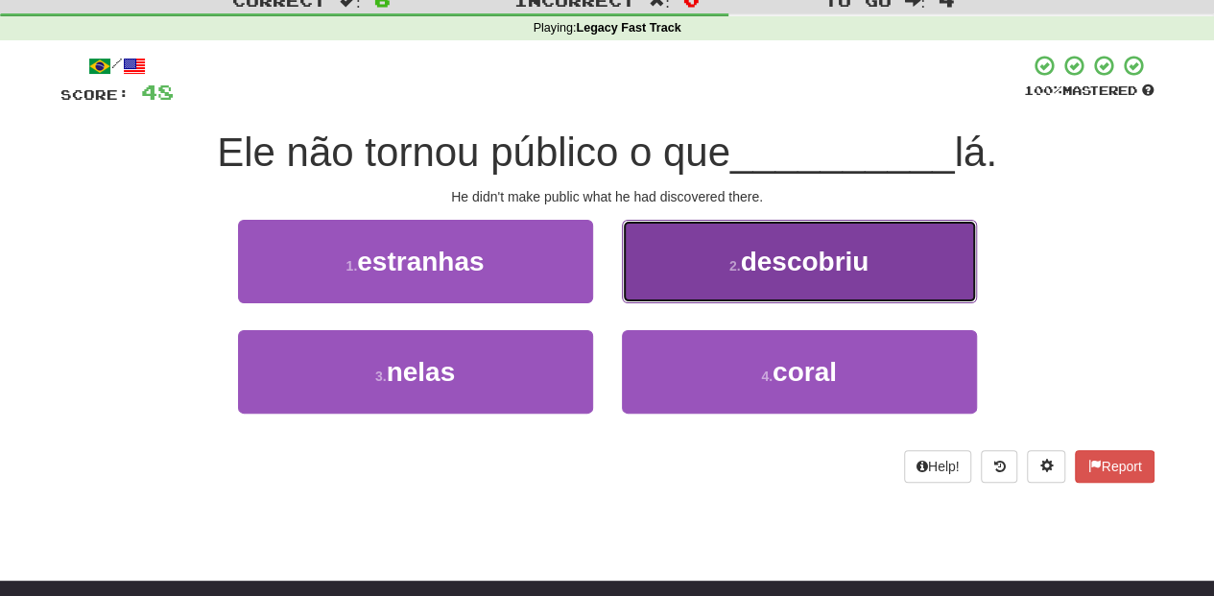
click at [667, 280] on button "2 . descobriu" at bounding box center [799, 261] width 355 height 83
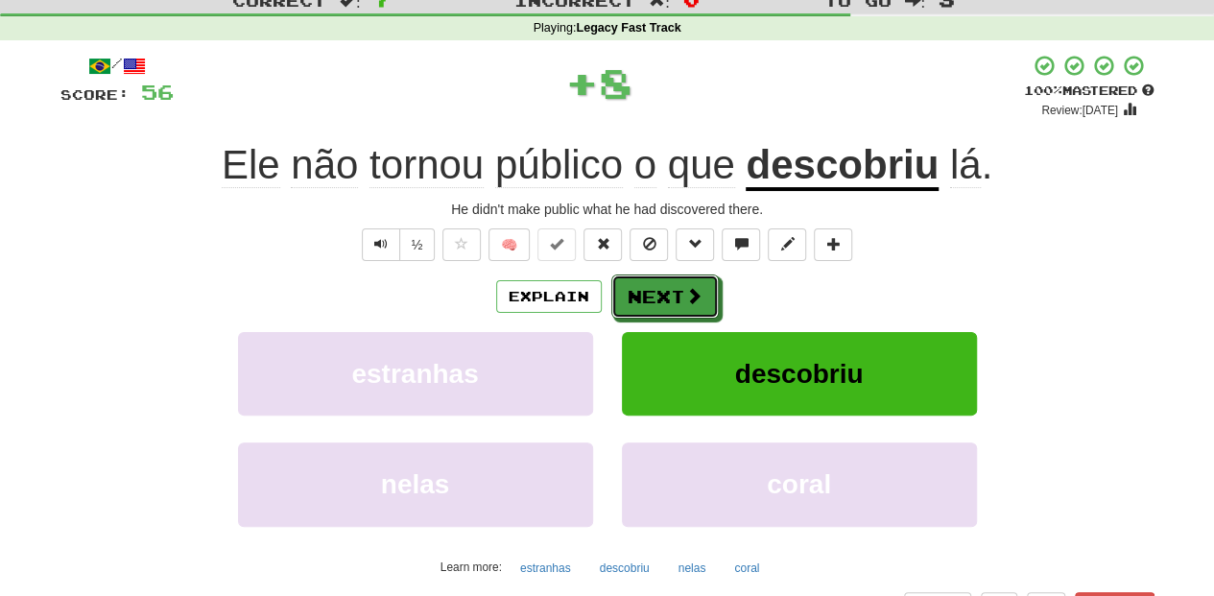
click at [668, 283] on button "Next" at bounding box center [664, 296] width 107 height 44
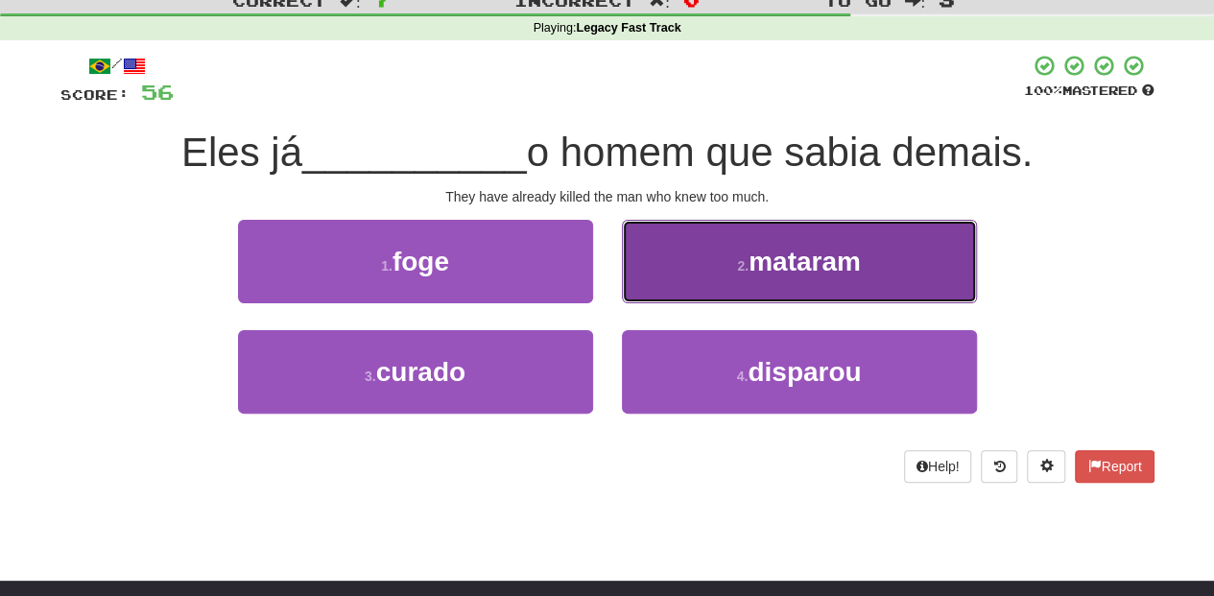
click at [685, 273] on button "2 . mataram" at bounding box center [799, 261] width 355 height 83
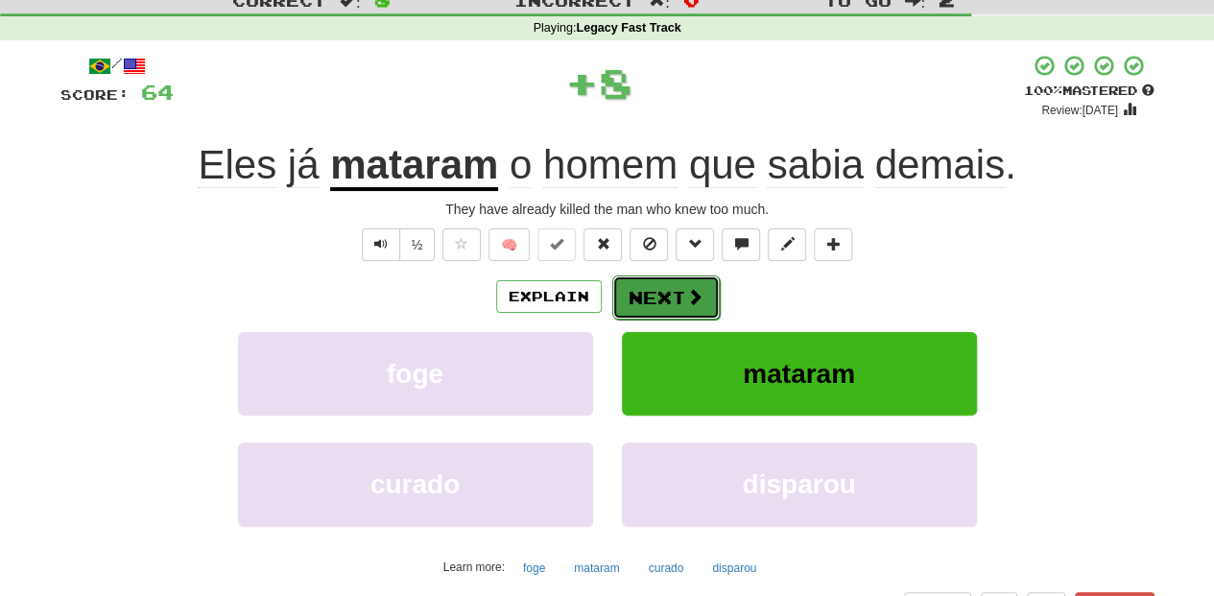
click at [682, 278] on button "Next" at bounding box center [665, 297] width 107 height 44
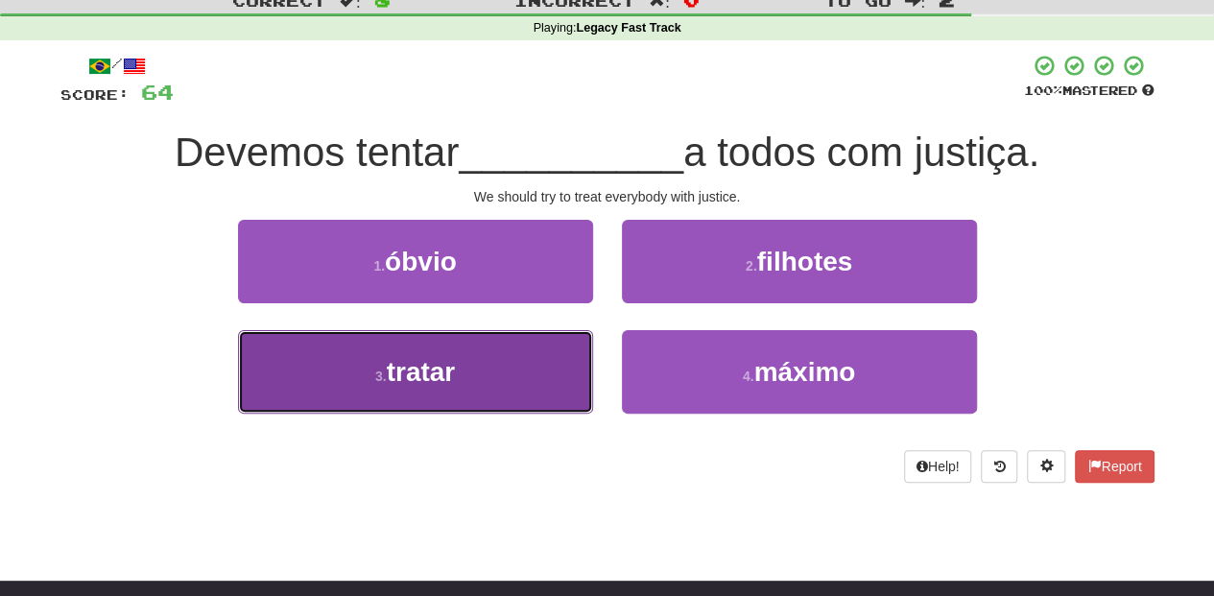
click at [509, 374] on button "3 . tratar" at bounding box center [415, 371] width 355 height 83
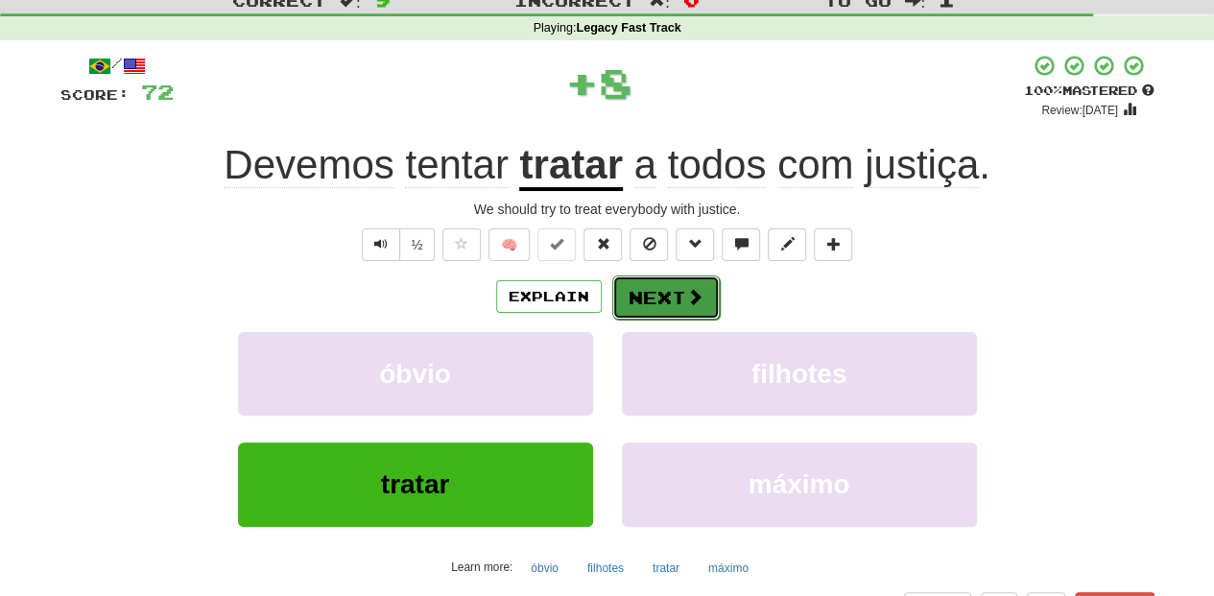
click at [642, 289] on button "Next" at bounding box center [665, 297] width 107 height 44
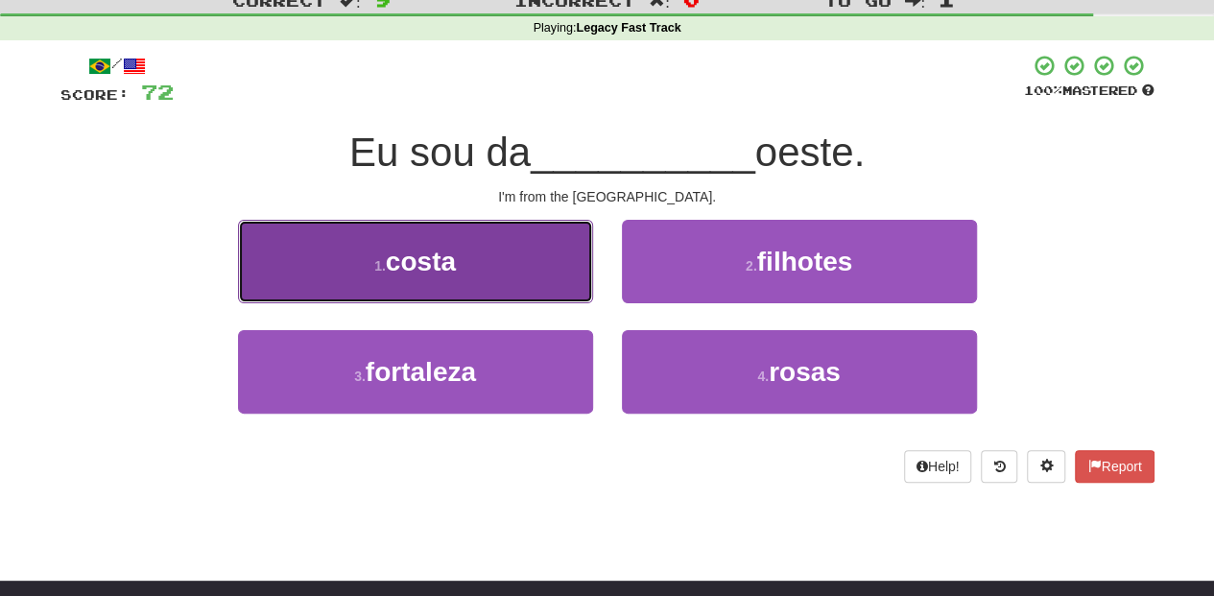
click at [516, 271] on button "1 . costa" at bounding box center [415, 261] width 355 height 83
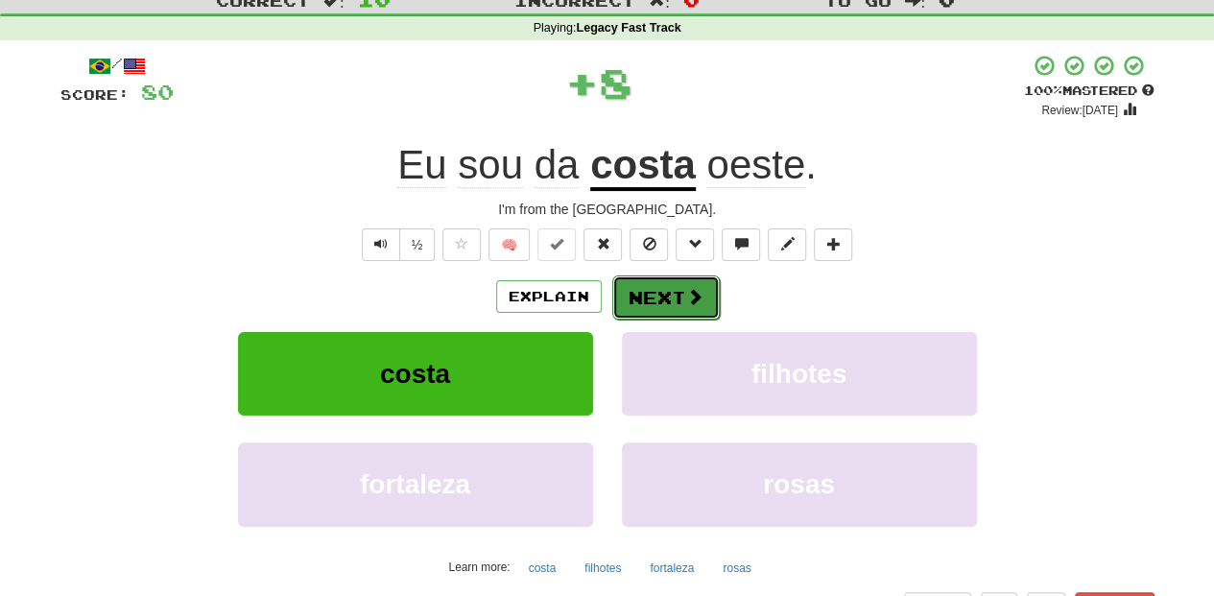
click at [660, 279] on button "Next" at bounding box center [665, 297] width 107 height 44
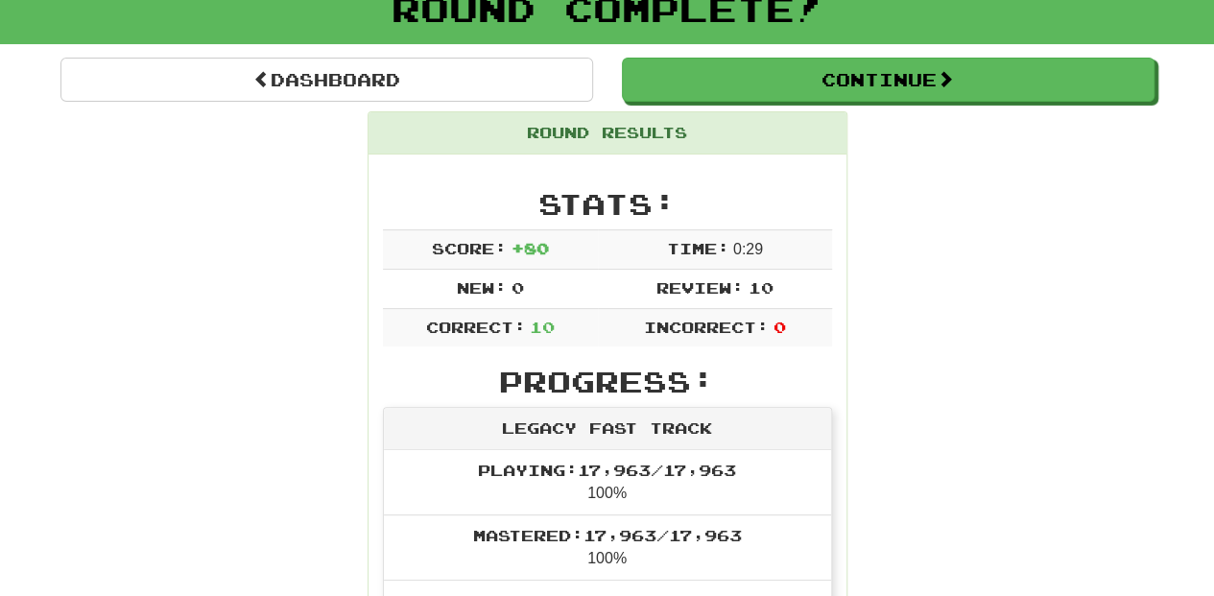
scroll to position [128, 0]
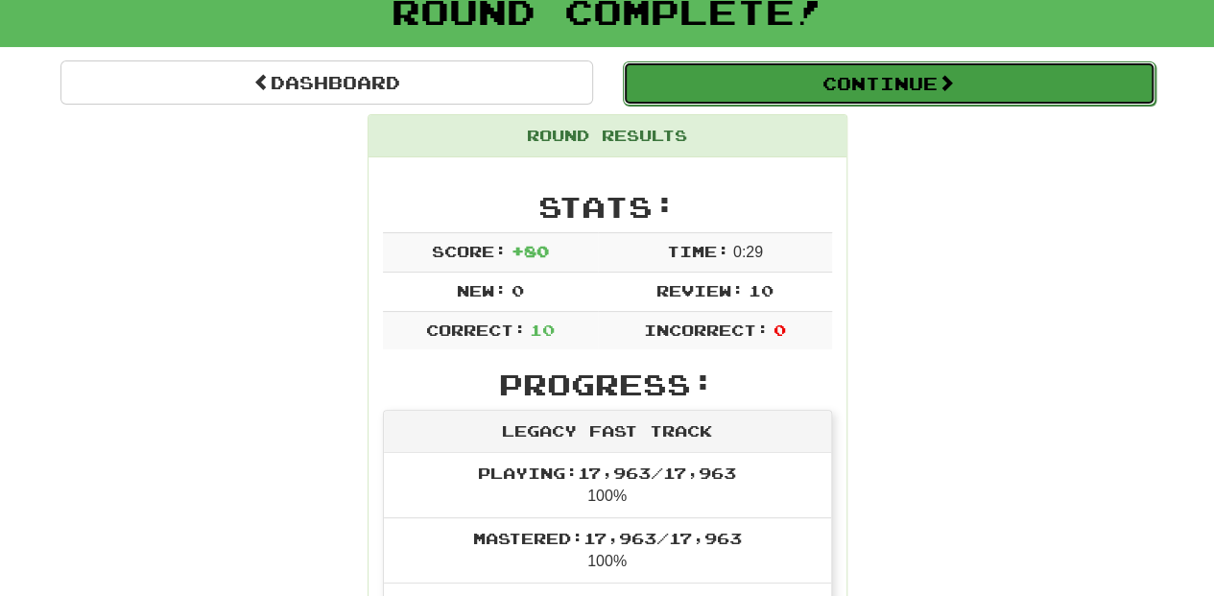
click at [718, 84] on button "Continue" at bounding box center [889, 83] width 533 height 44
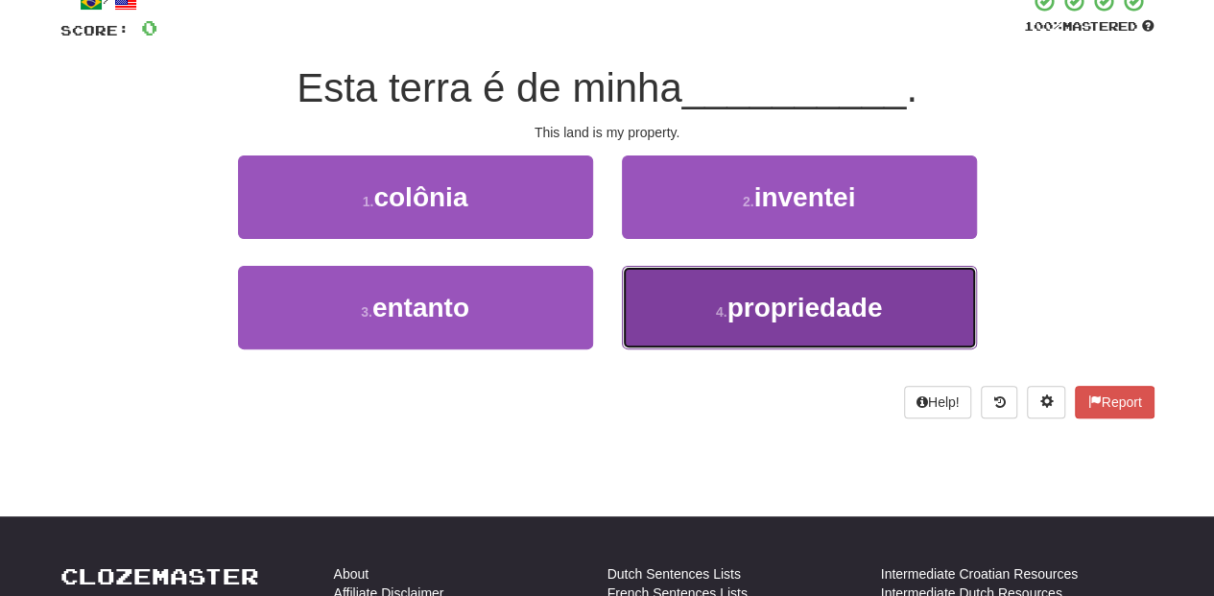
click at [679, 296] on button "4 . propriedade" at bounding box center [799, 307] width 355 height 83
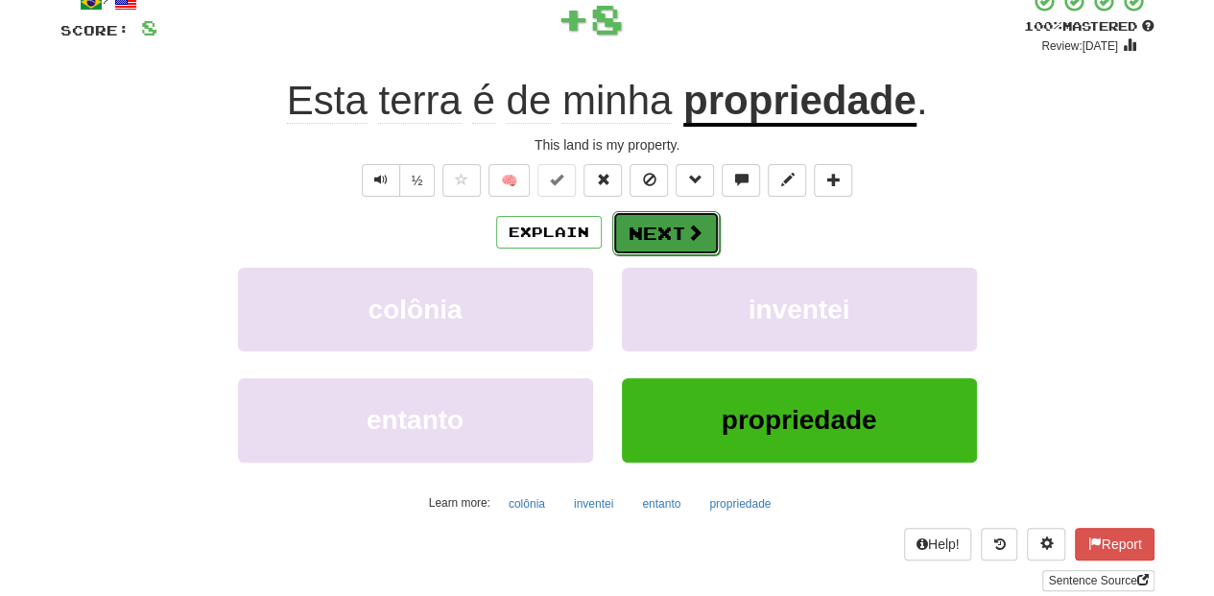
click at [658, 236] on button "Next" at bounding box center [665, 233] width 107 height 44
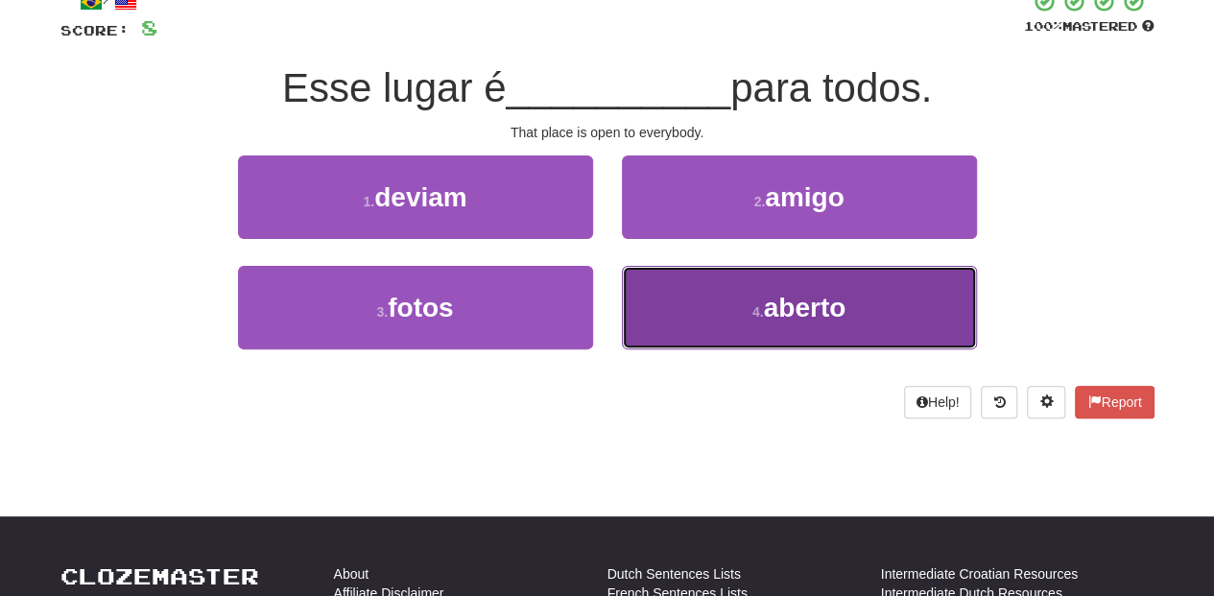
click at [676, 313] on button "4 . aberto" at bounding box center [799, 307] width 355 height 83
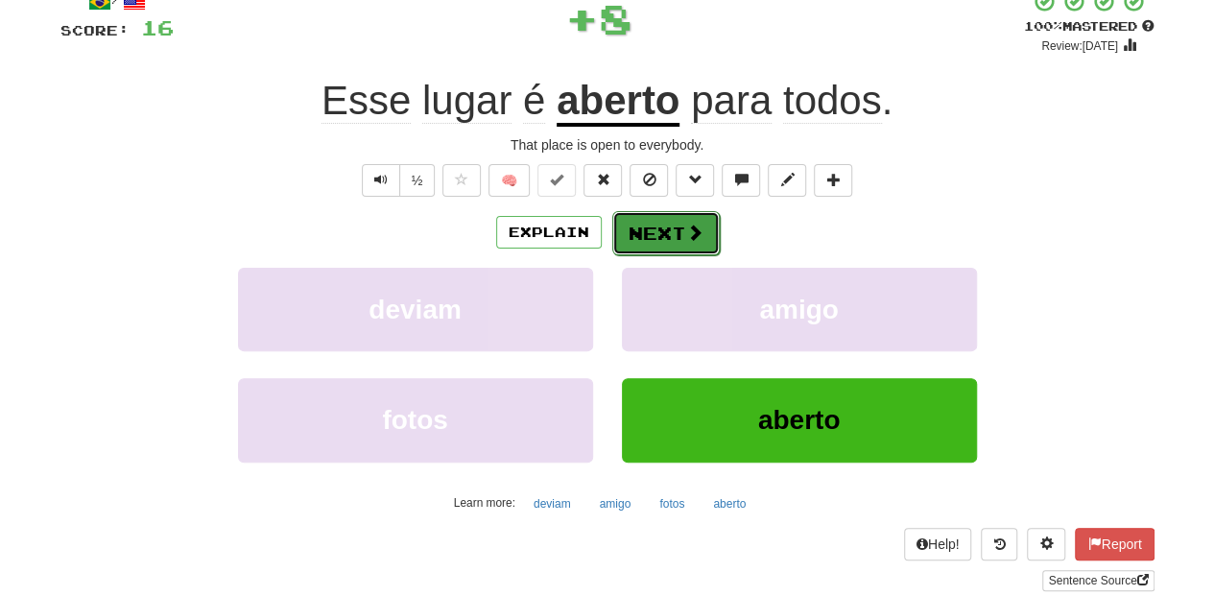
click at [672, 219] on button "Next" at bounding box center [665, 233] width 107 height 44
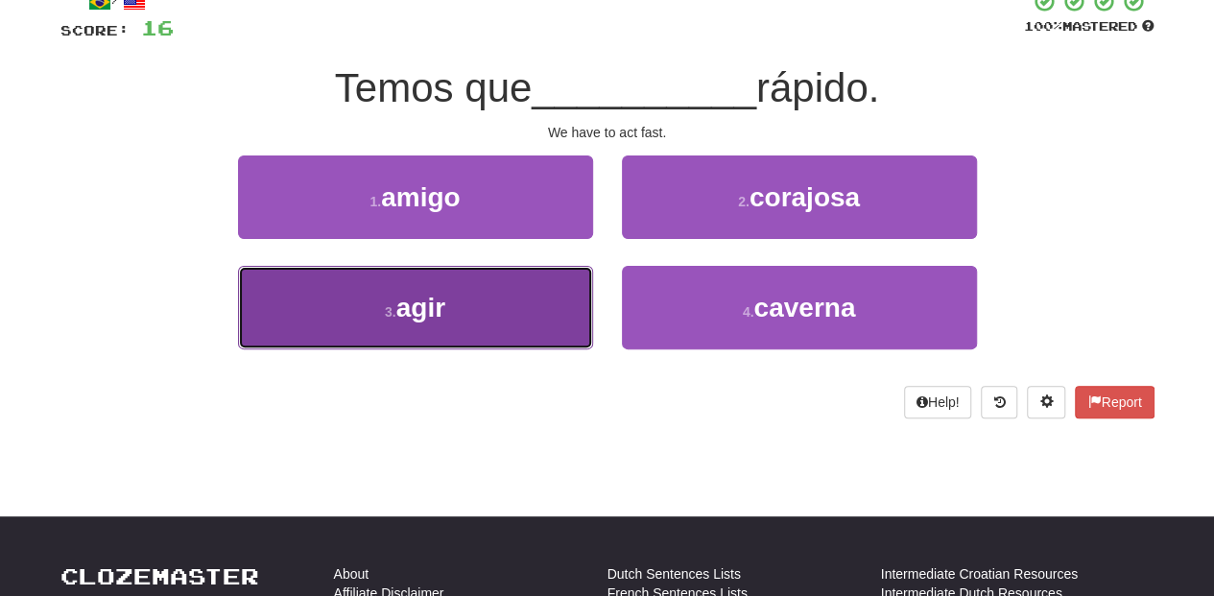
click at [524, 308] on button "3 . agir" at bounding box center [415, 307] width 355 height 83
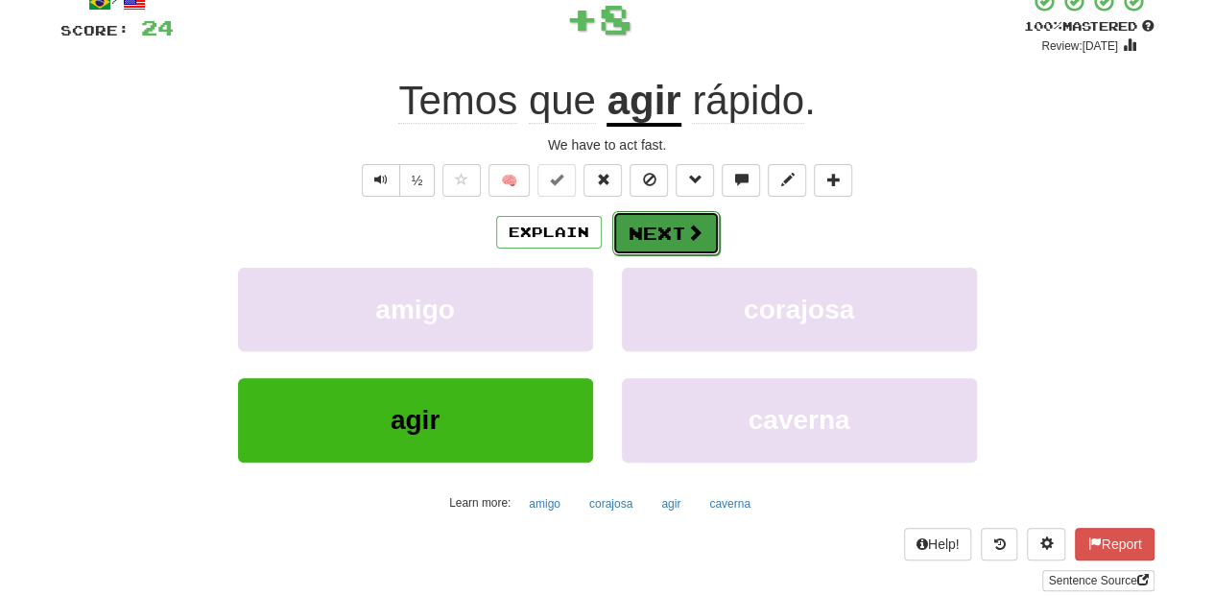
click at [649, 239] on button "Next" at bounding box center [665, 233] width 107 height 44
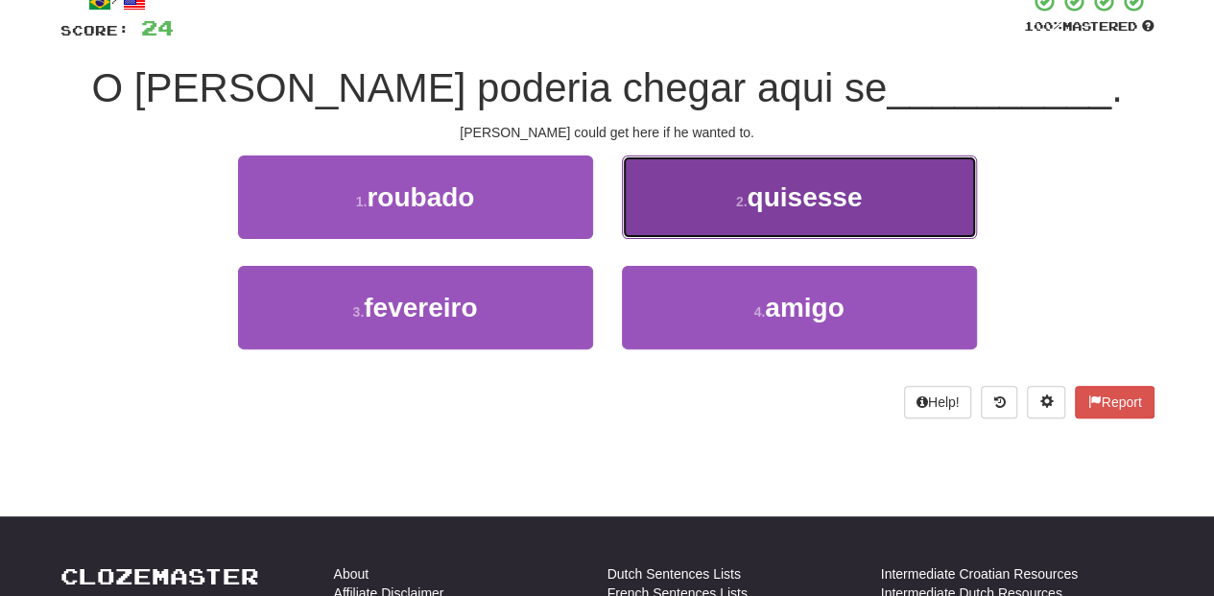
click at [692, 215] on button "2 . quisesse" at bounding box center [799, 196] width 355 height 83
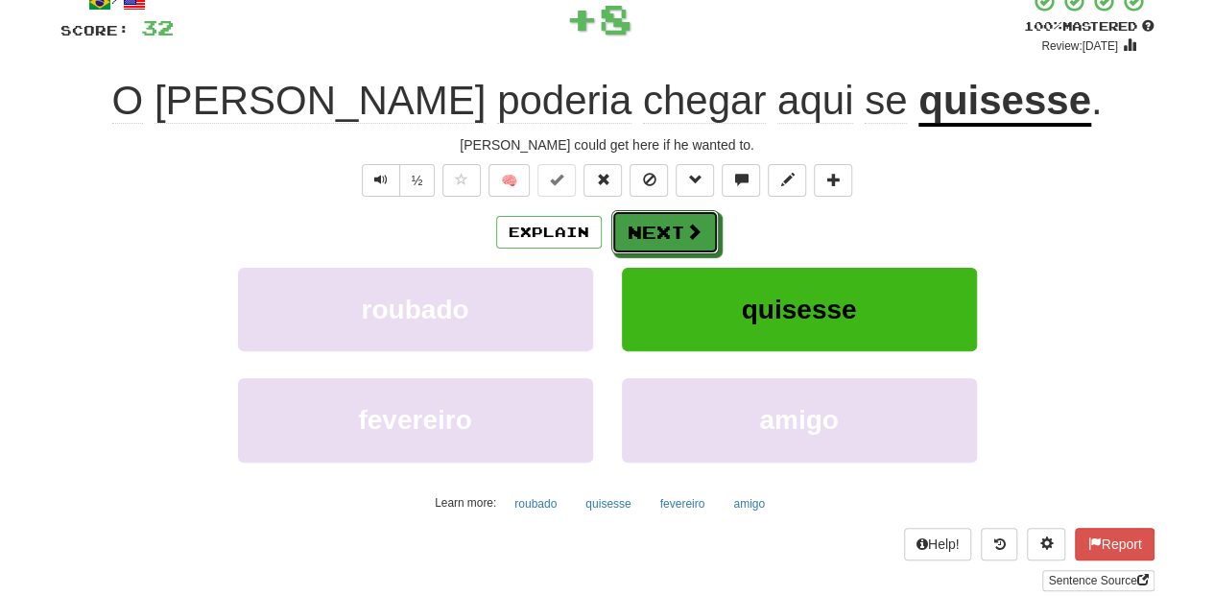
click at [691, 219] on button "Next" at bounding box center [664, 232] width 107 height 44
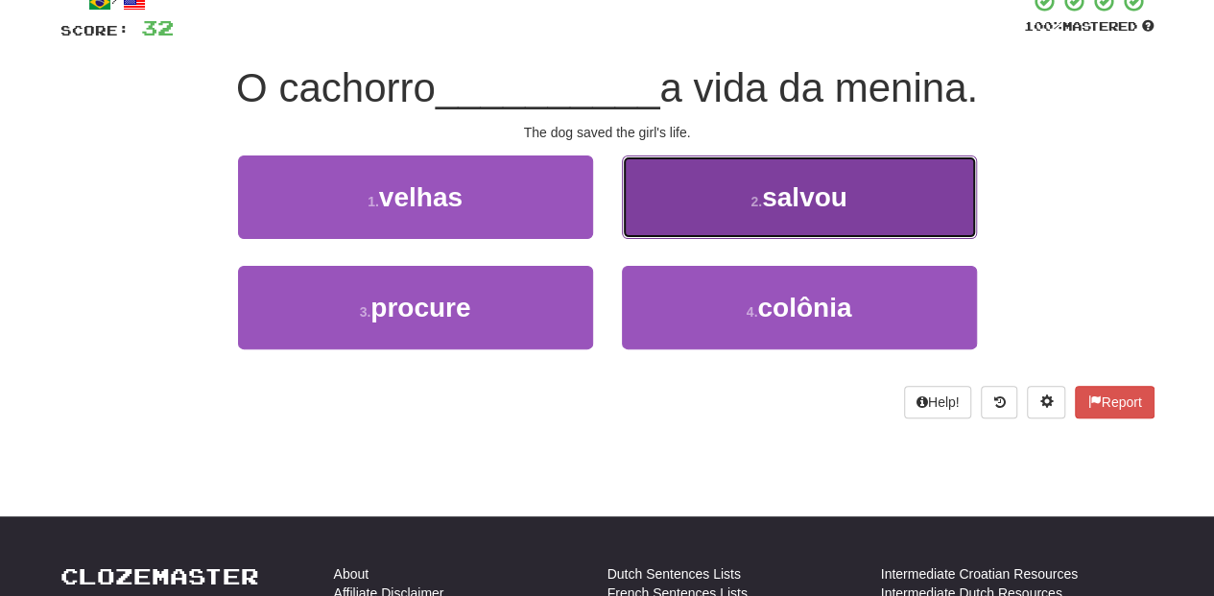
click at [653, 213] on button "2 . salvou" at bounding box center [799, 196] width 355 height 83
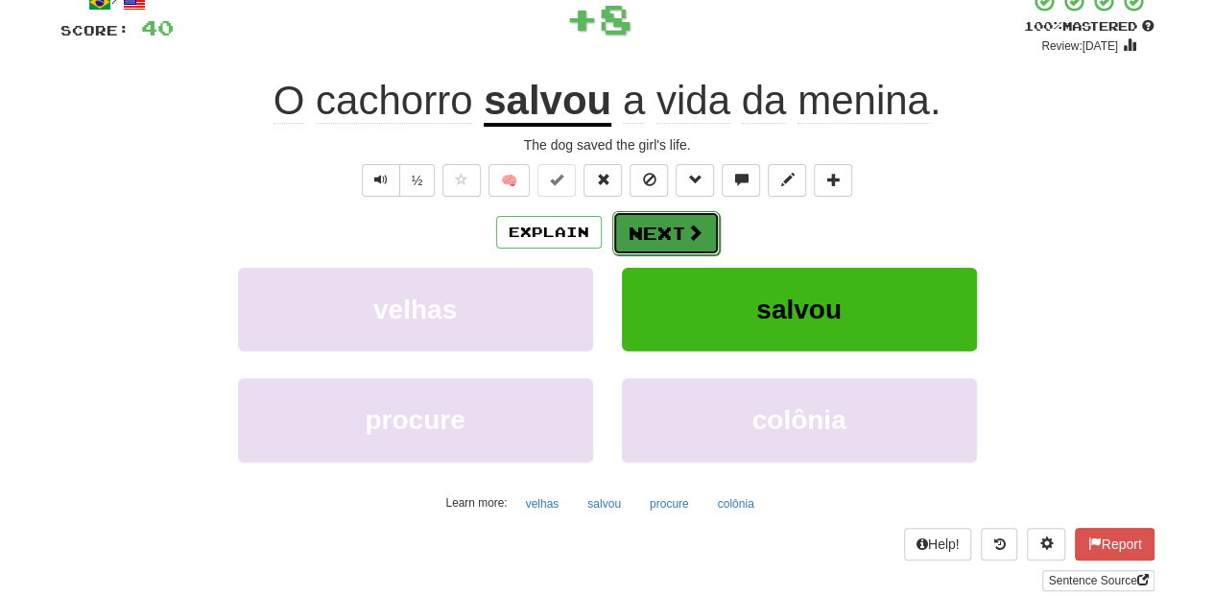
click at [649, 227] on button "Next" at bounding box center [665, 233] width 107 height 44
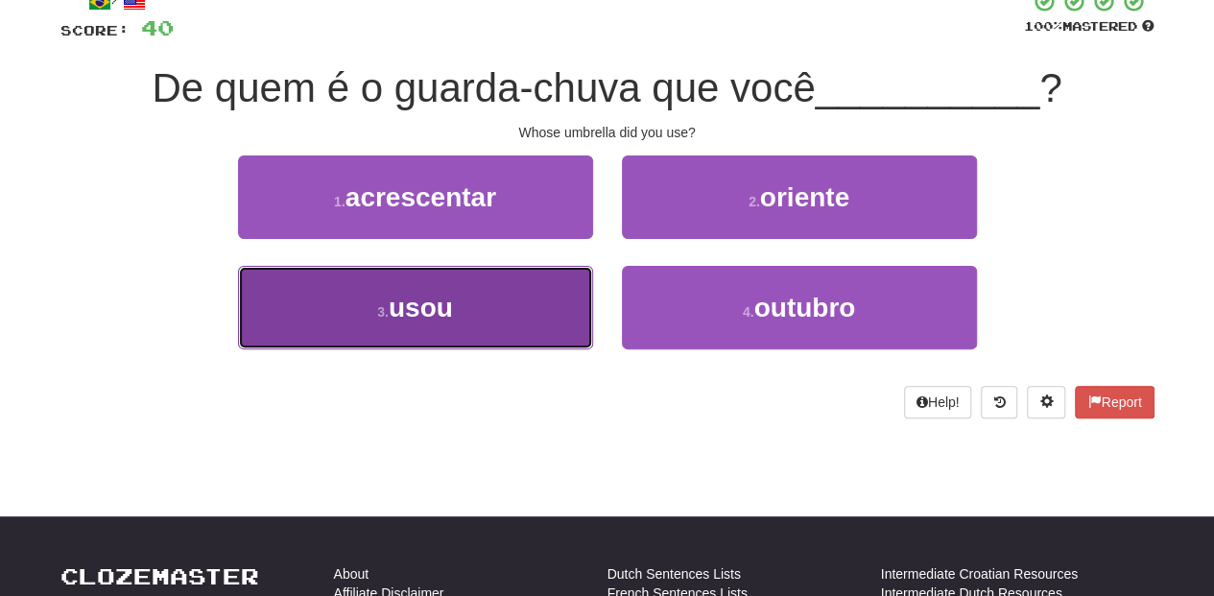
click at [530, 311] on button "3 . usou" at bounding box center [415, 307] width 355 height 83
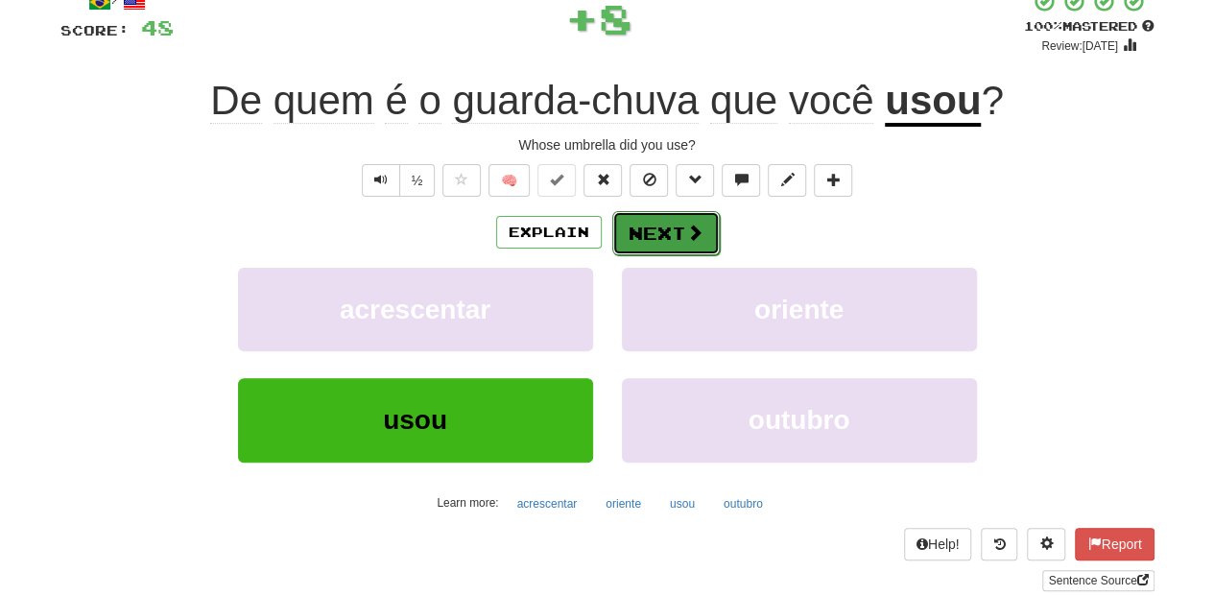
click at [637, 228] on button "Next" at bounding box center [665, 233] width 107 height 44
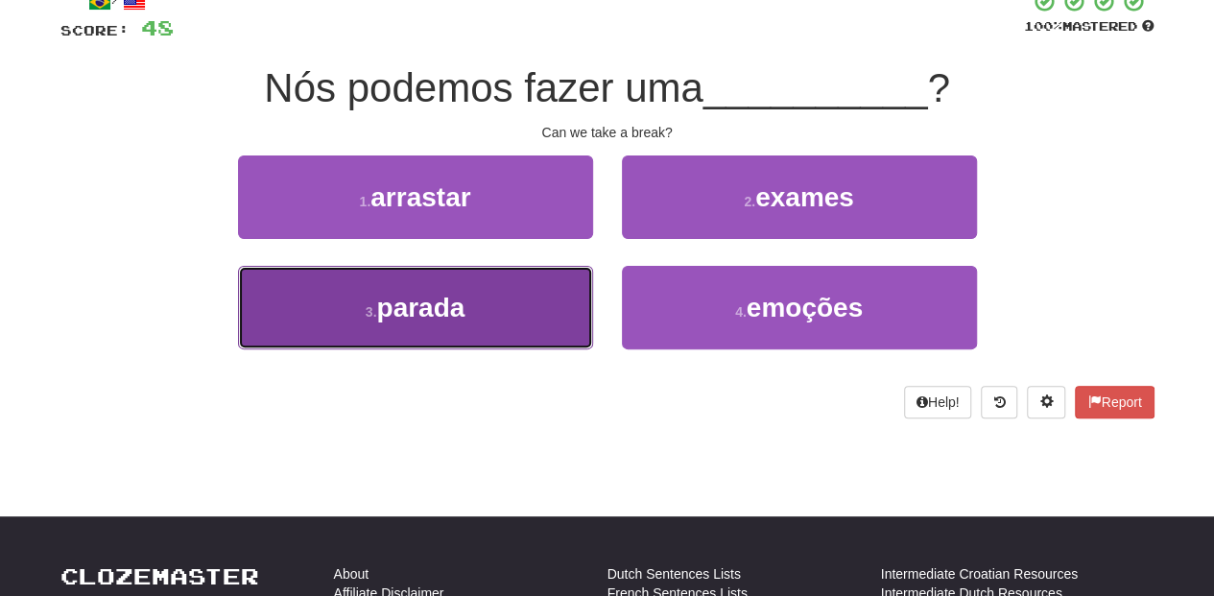
click at [488, 316] on button "3 . parada" at bounding box center [415, 307] width 355 height 83
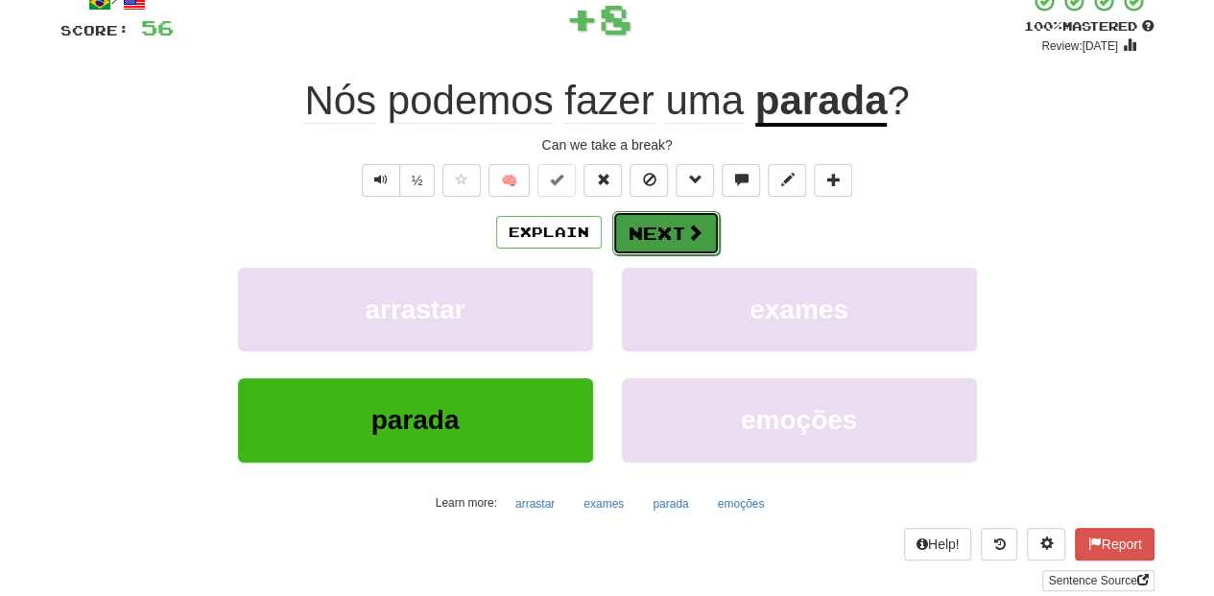
click at [667, 215] on button "Next" at bounding box center [665, 233] width 107 height 44
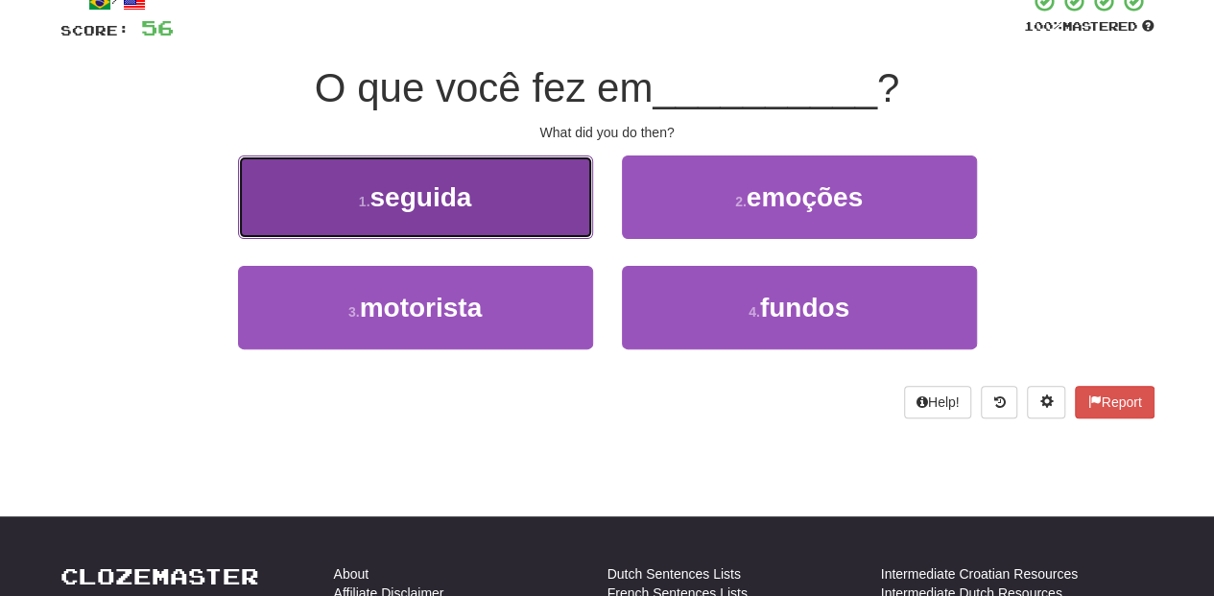
click at [551, 229] on button "1 . seguida" at bounding box center [415, 196] width 355 height 83
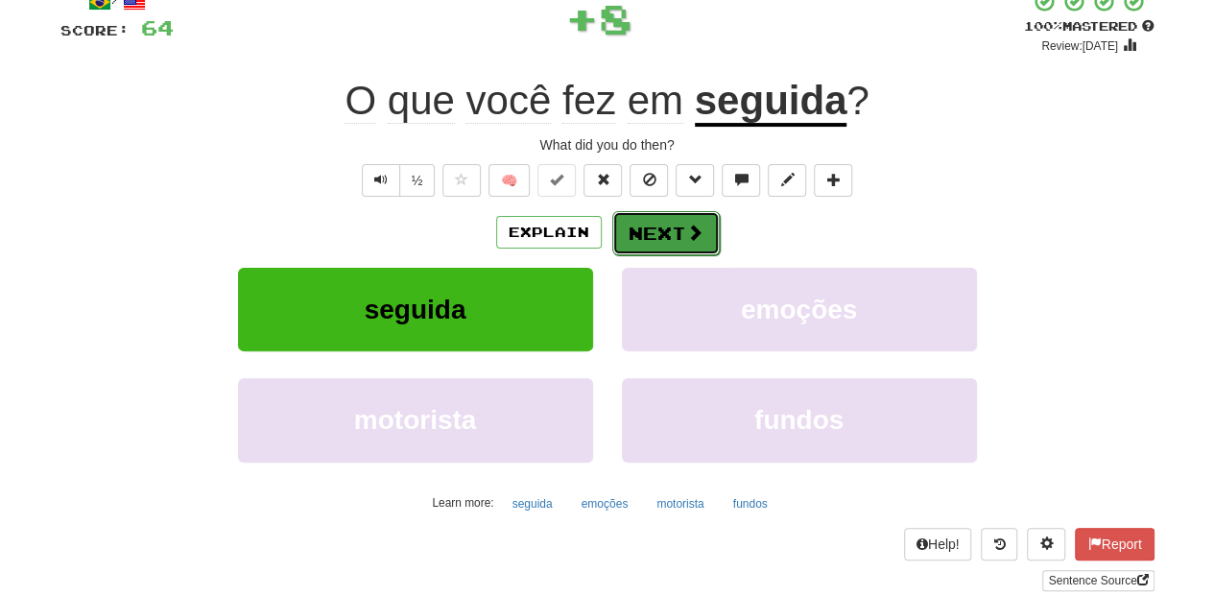
click at [660, 229] on button "Next" at bounding box center [665, 233] width 107 height 44
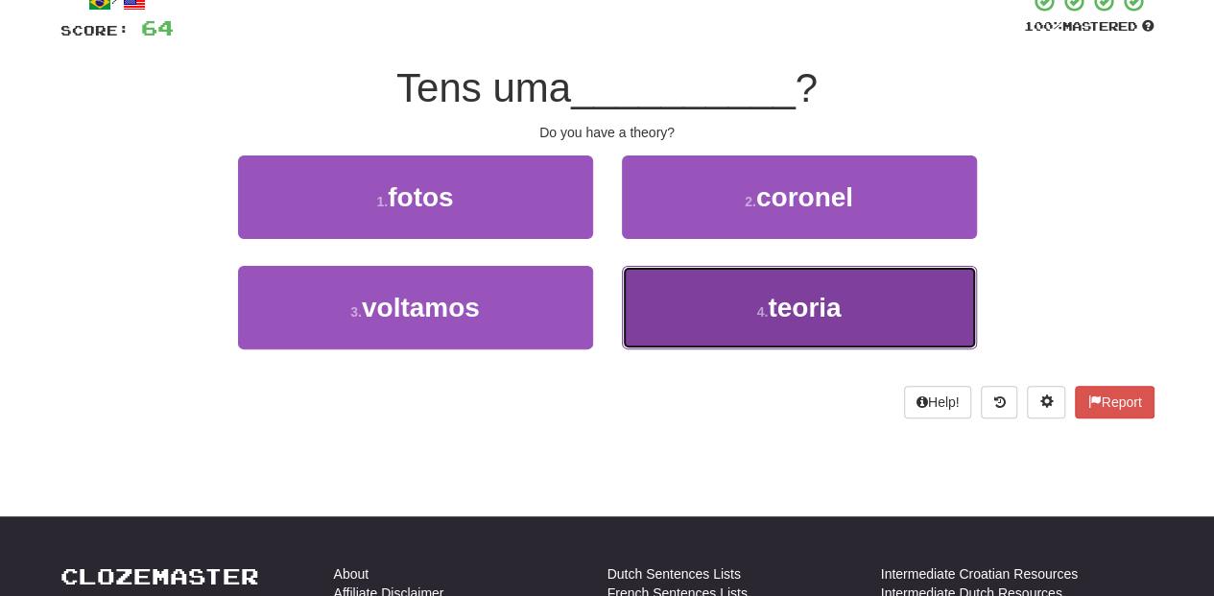
click at [664, 274] on button "4 . teoria" at bounding box center [799, 307] width 355 height 83
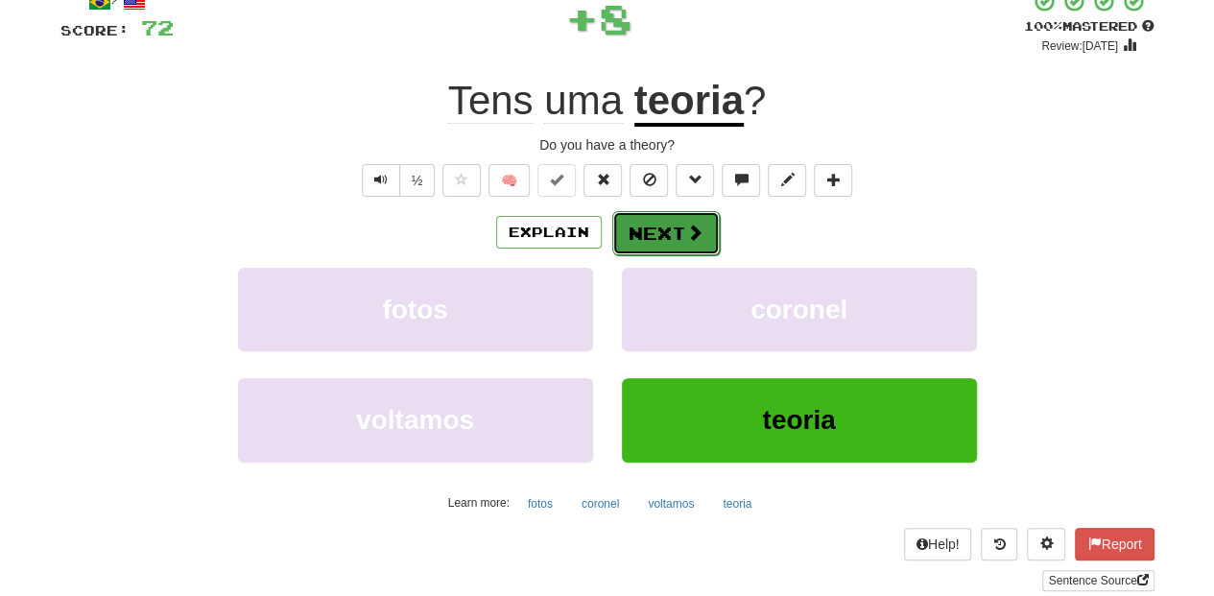
click at [663, 236] on button "Next" at bounding box center [665, 233] width 107 height 44
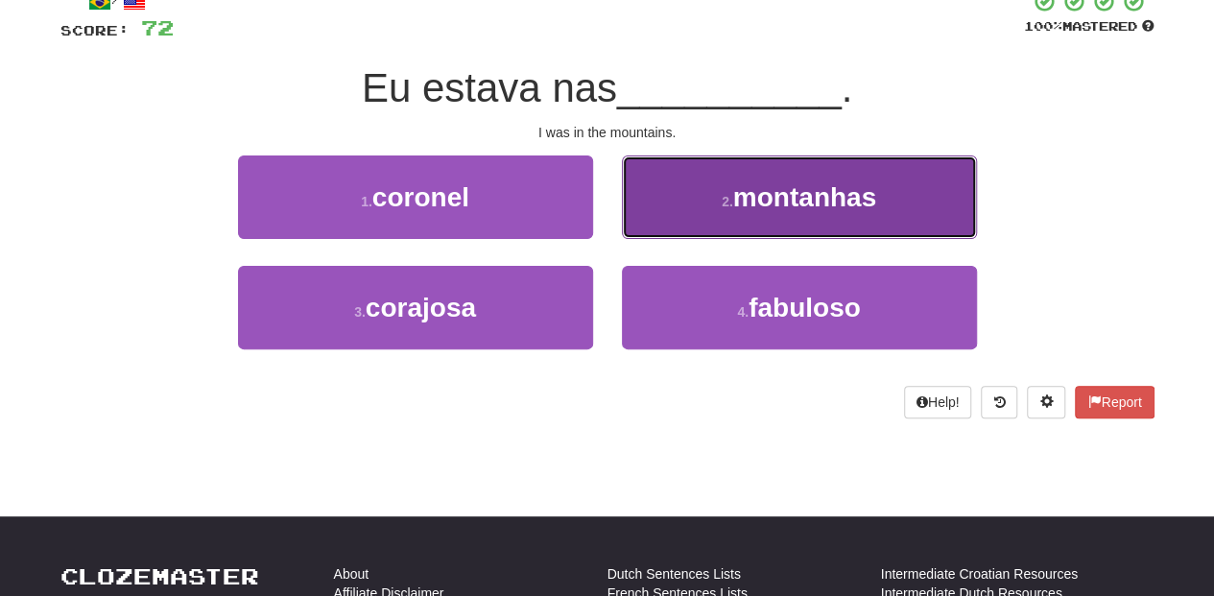
click at [682, 218] on button "2 . montanhas" at bounding box center [799, 196] width 355 height 83
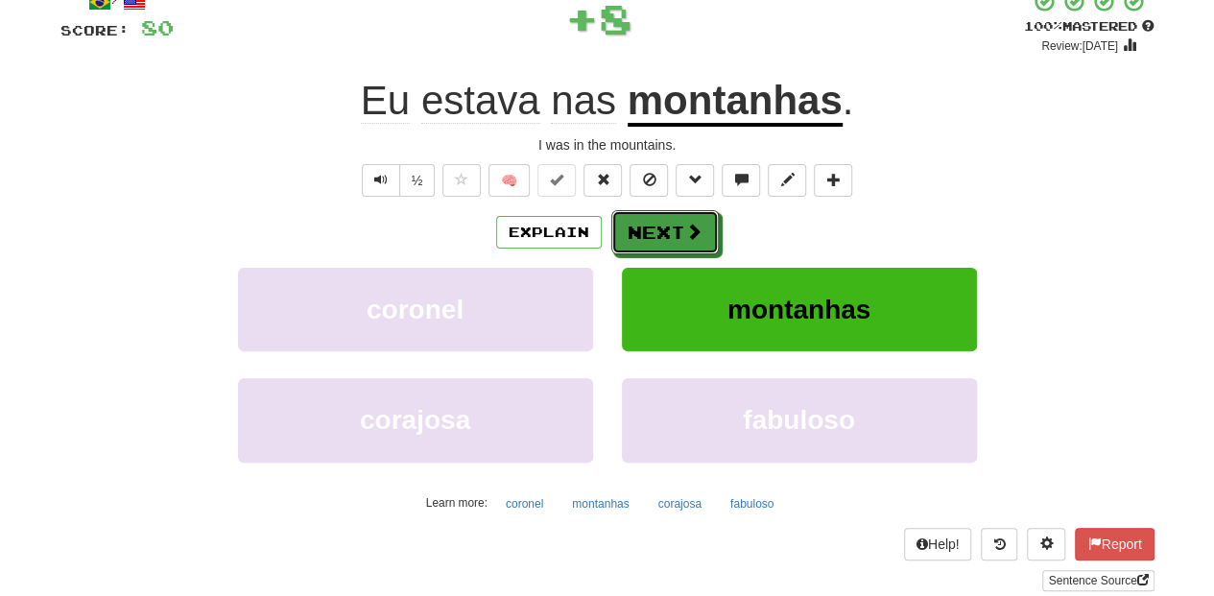
click at [681, 224] on button "Next" at bounding box center [664, 232] width 107 height 44
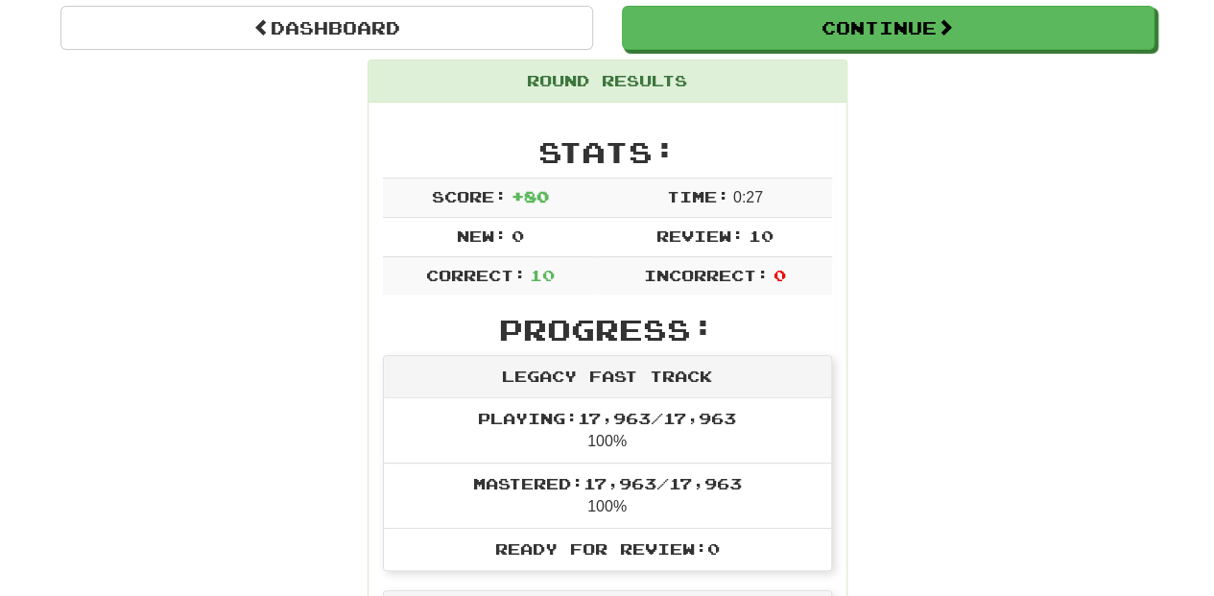
scroll to position [83, 0]
